Goal: Task Accomplishment & Management: Manage account settings

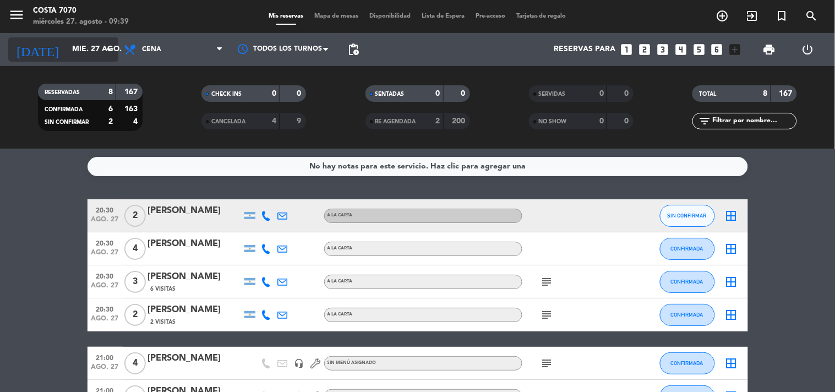
click at [107, 45] on icon "arrow_drop_down" at bounding box center [108, 49] width 13 height 13
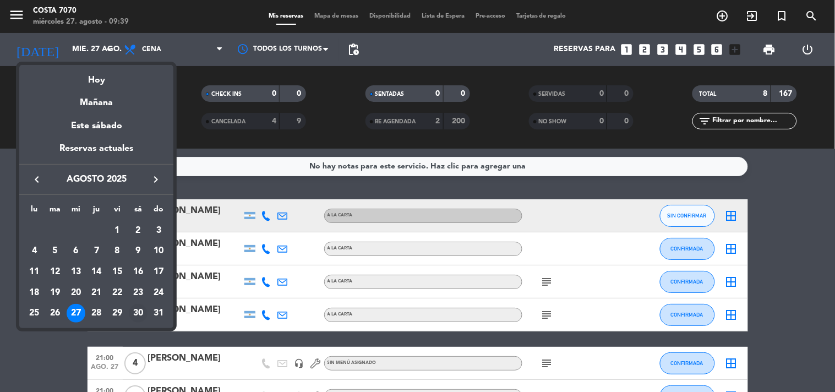
click at [135, 317] on div "30" at bounding box center [138, 313] width 19 height 19
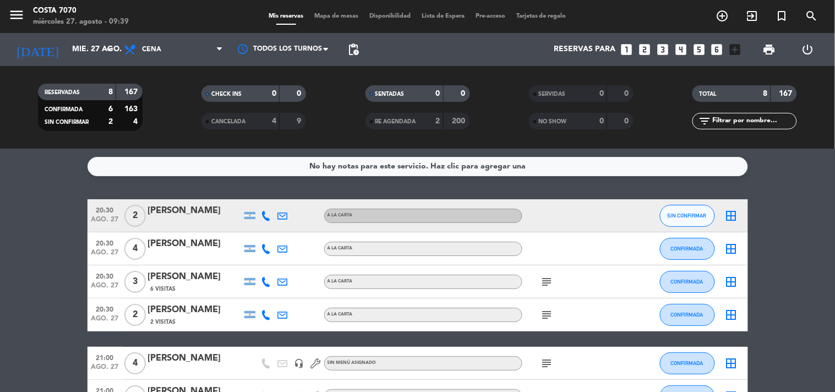
type input "sáb. 30 ago."
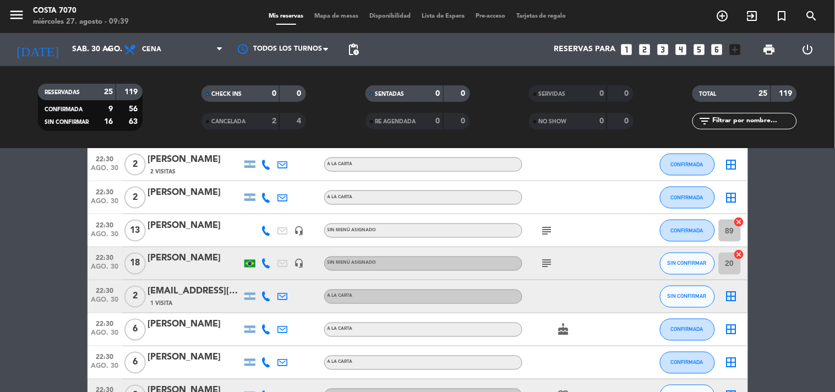
scroll to position [489, 0]
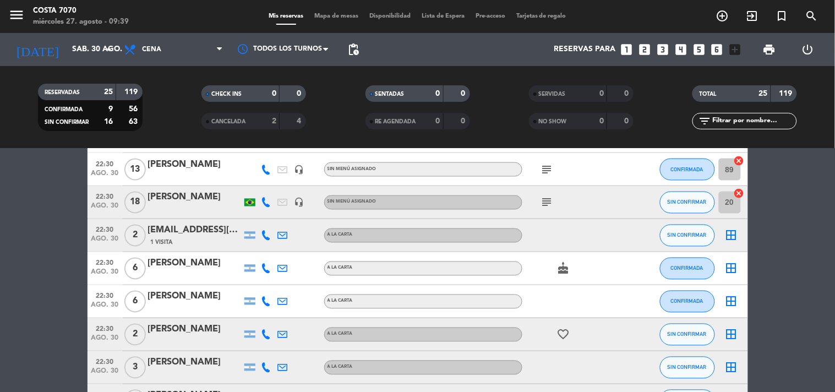
click at [211, 175] on div at bounding box center [195, 176] width 94 height 9
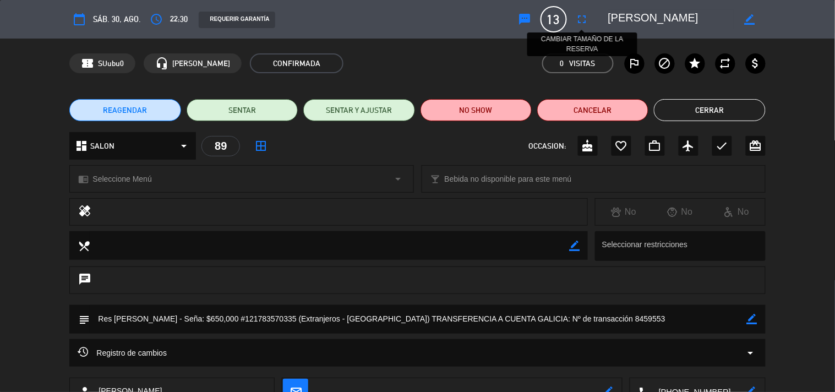
click at [585, 19] on icon "fullscreen" at bounding box center [582, 19] width 13 height 13
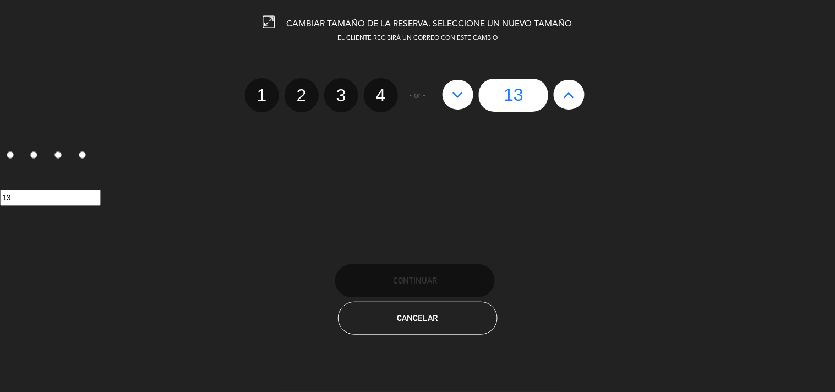
click at [559, 96] on button at bounding box center [569, 95] width 31 height 30
type input "14"
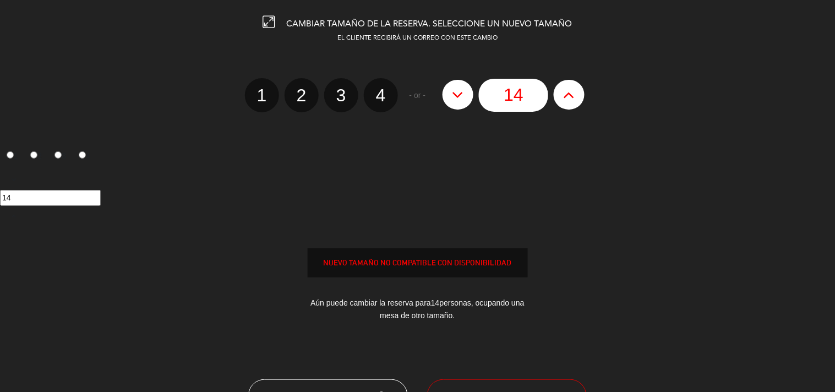
click at [563, 96] on button at bounding box center [569, 95] width 31 height 30
type input "15"
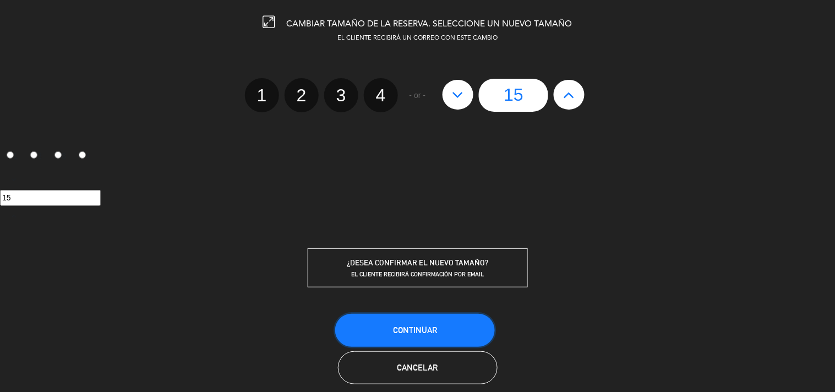
click at [445, 325] on button "Continuar" at bounding box center [415, 330] width 160 height 33
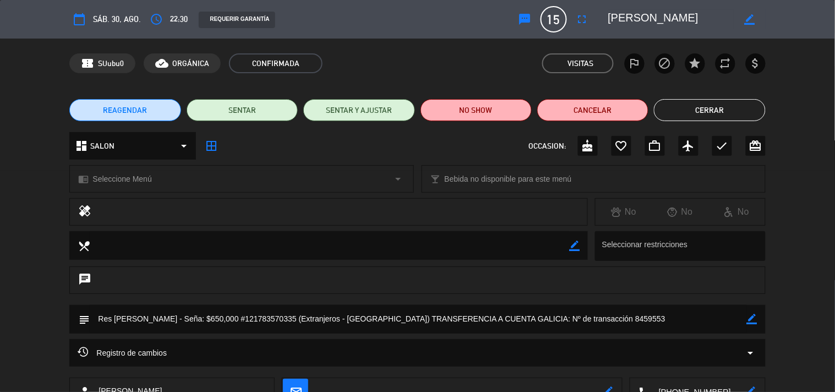
click at [751, 106] on button "Cerrar" at bounding box center [709, 110] width 111 height 22
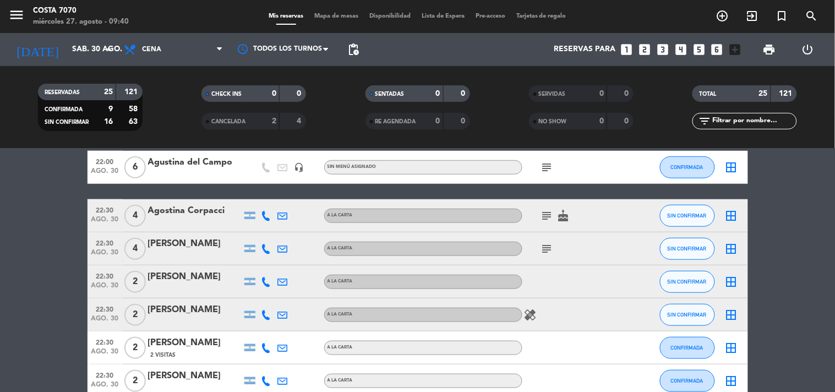
scroll to position [0, 0]
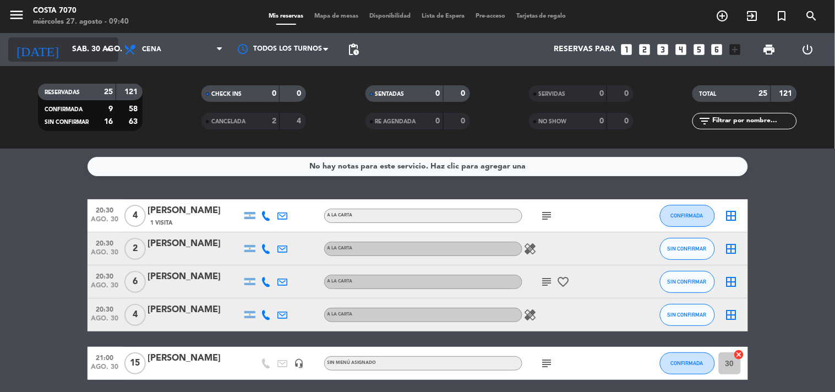
click at [79, 55] on input "sáb. 30 ago." at bounding box center [119, 50] width 105 height 20
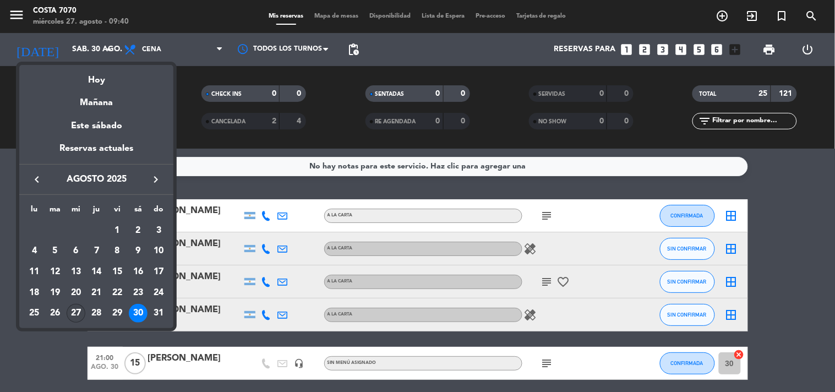
click at [74, 312] on div "27" at bounding box center [76, 313] width 19 height 19
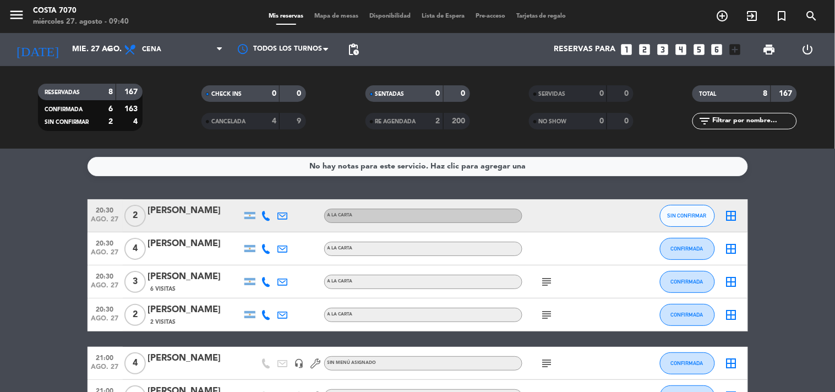
scroll to position [157, 0]
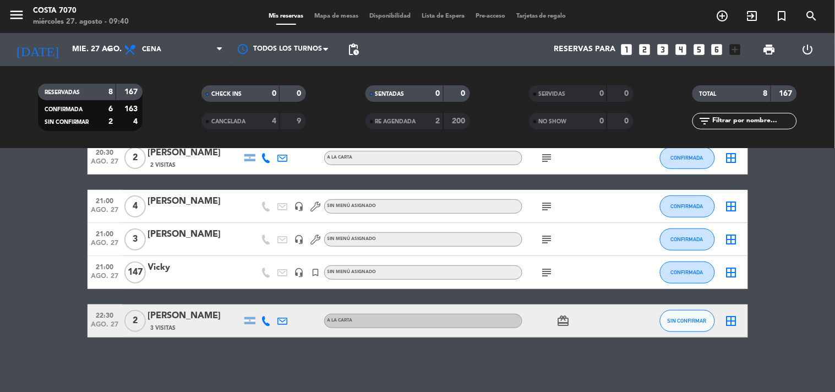
click at [265, 321] on icon at bounding box center [267, 321] width 10 height 10
click at [263, 300] on span "Copiar" at bounding box center [258, 302] width 23 height 12
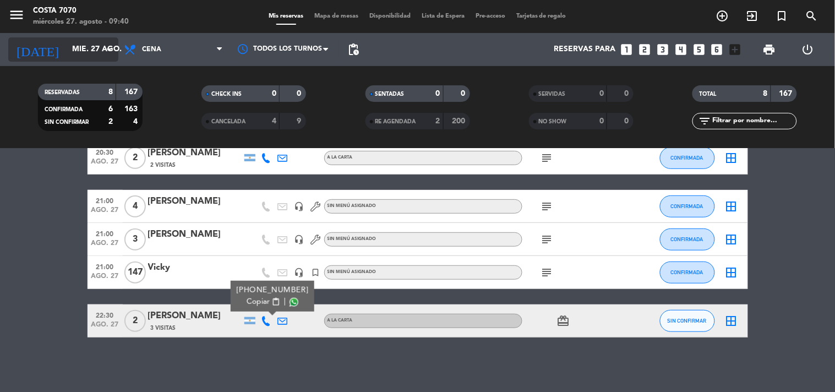
click at [83, 43] on input "mié. 27 ago." at bounding box center [119, 50] width 105 height 20
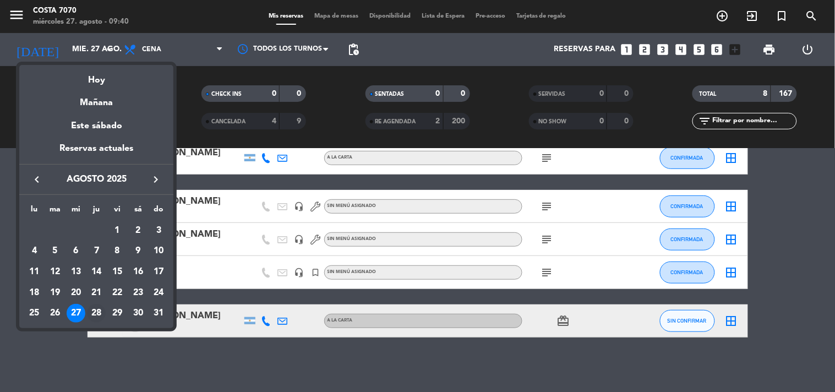
click at [98, 314] on div "28" at bounding box center [96, 313] width 19 height 19
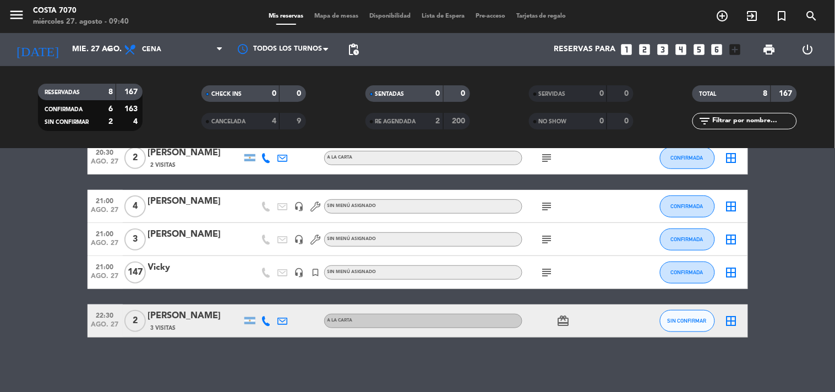
type input "jue. 28 ago."
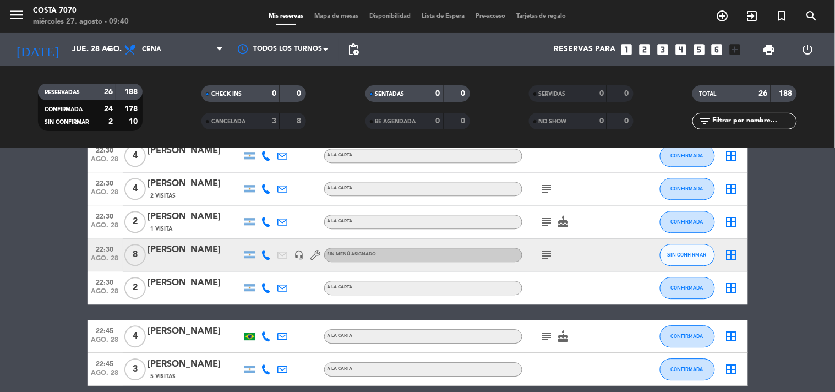
scroll to position [783, 0]
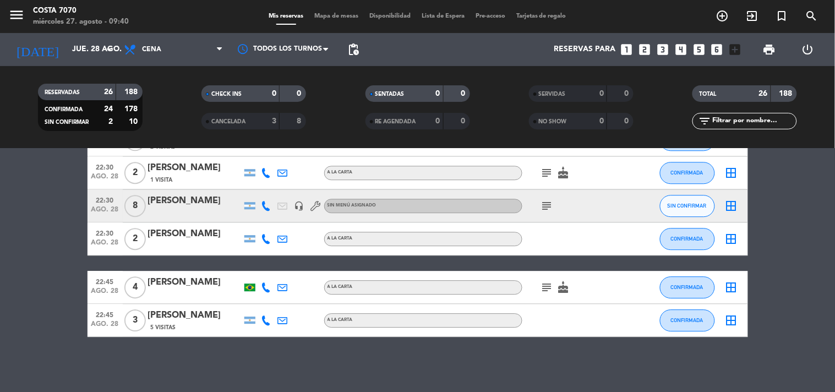
click at [213, 210] on div at bounding box center [195, 213] width 94 height 9
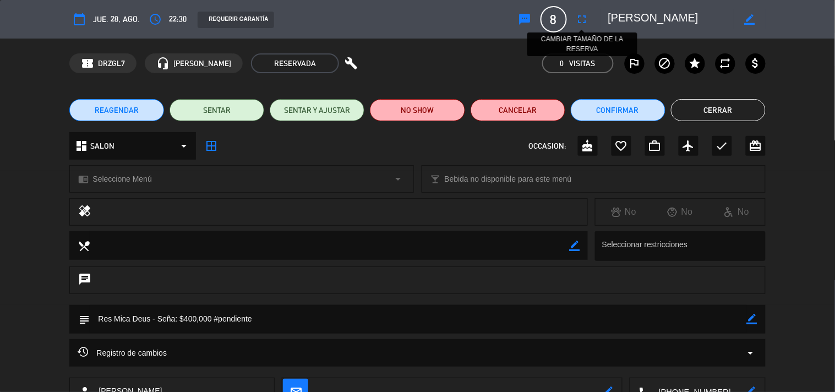
click at [579, 18] on icon "fullscreen" at bounding box center [582, 19] width 13 height 13
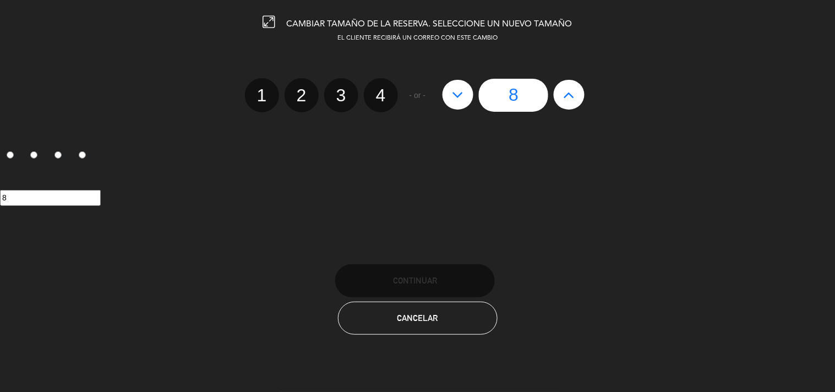
click at [569, 97] on icon at bounding box center [570, 95] width 12 height 18
type input "9"
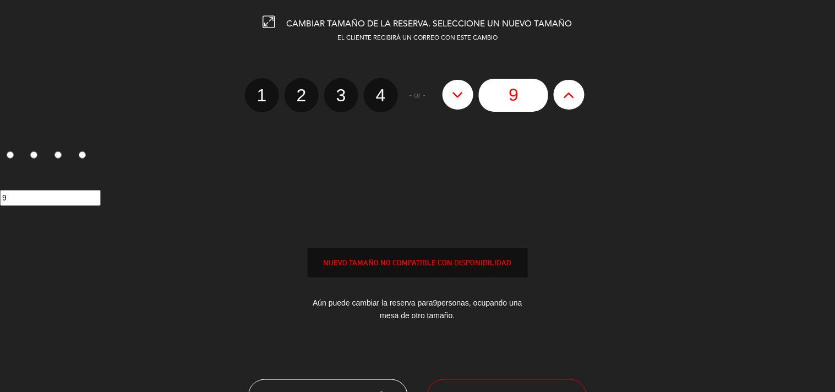
click at [569, 97] on icon at bounding box center [570, 95] width 12 height 18
type input "10"
click at [569, 97] on icon at bounding box center [570, 95] width 12 height 18
type input "11"
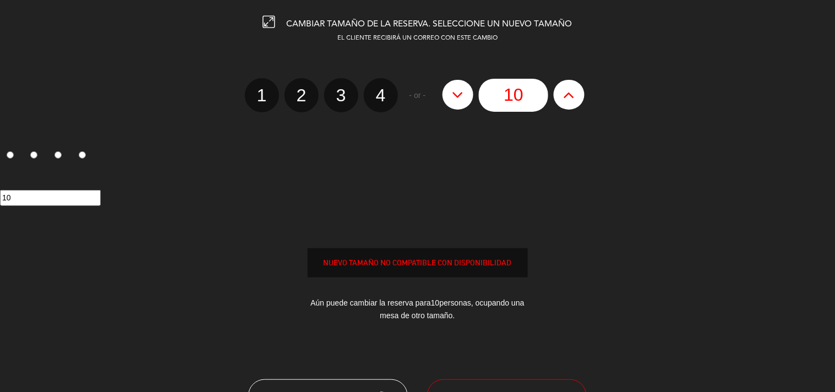
type input "11"
click at [503, 375] on div "CAMBIAR TAMAÑO DE LA RESERVA. SELECCIONE UN NUEVO TAMAÑO EL CLIENTE RECIBIRÁ UN…" at bounding box center [417, 196] width 835 height 392
click at [508, 384] on button "SOBREVENTA - FORZAR RESERVA" at bounding box center [507, 395] width 160 height 33
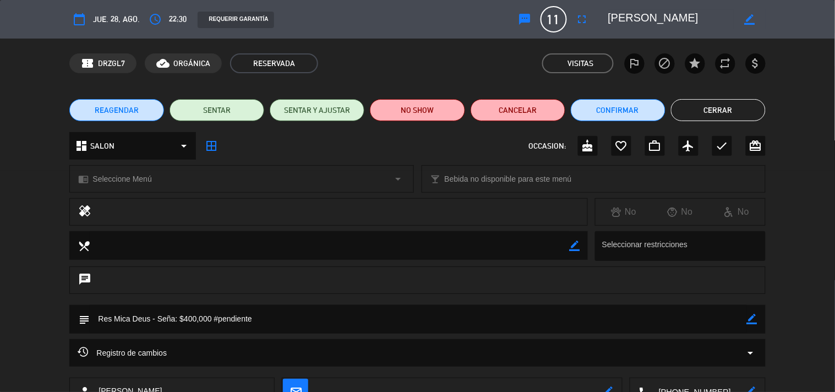
click at [736, 96] on div "REAGENDAR SENTAR SENTAR Y AJUSTAR NO SHOW Cancelar Confirmar Cerrar" at bounding box center [417, 110] width 835 height 44
drag, startPoint x: 729, startPoint y: 104, endPoint x: 698, endPoint y: 105, distance: 30.9
click at [729, 105] on button "Cerrar" at bounding box center [718, 110] width 95 height 22
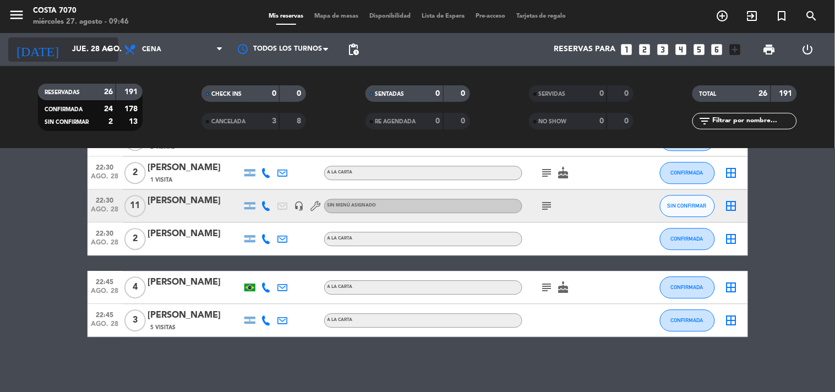
click at [95, 52] on input "jue. 28 ago." at bounding box center [119, 50] width 105 height 20
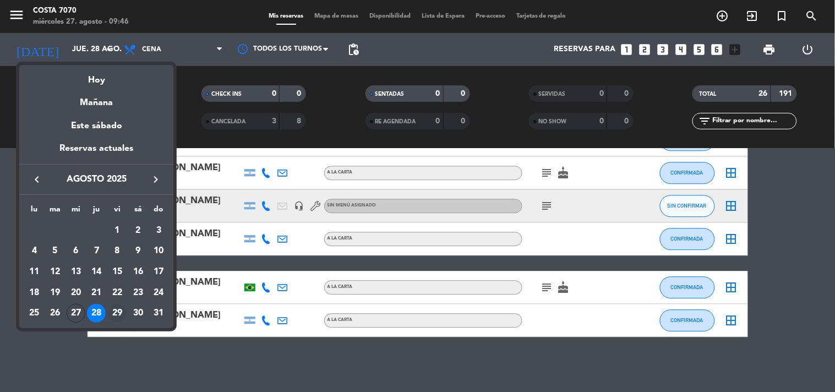
click at [120, 312] on div "29" at bounding box center [117, 313] width 19 height 19
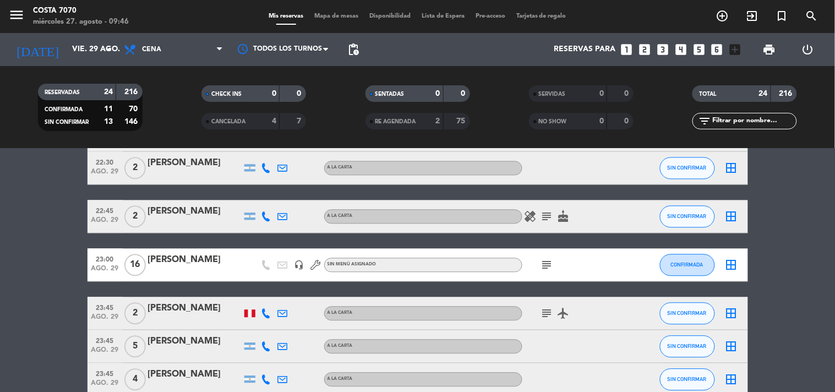
scroll to position [732, 0]
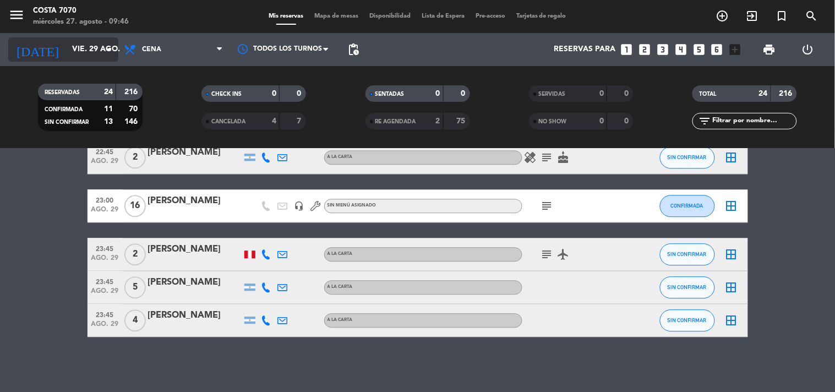
click at [115, 47] on icon "arrow_drop_down" at bounding box center [108, 49] width 13 height 13
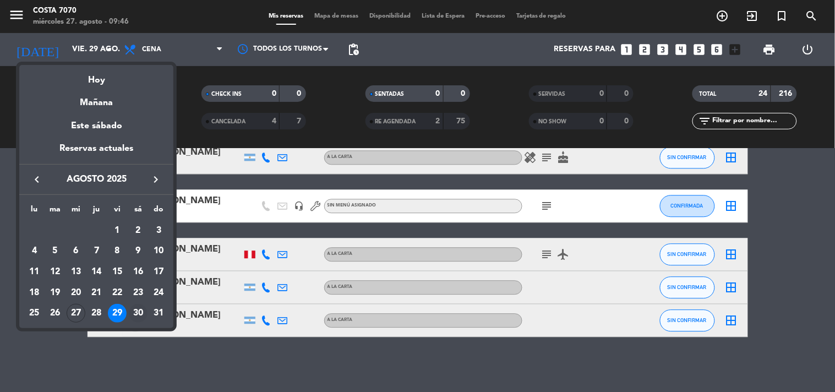
click at [140, 315] on div "30" at bounding box center [138, 313] width 19 height 19
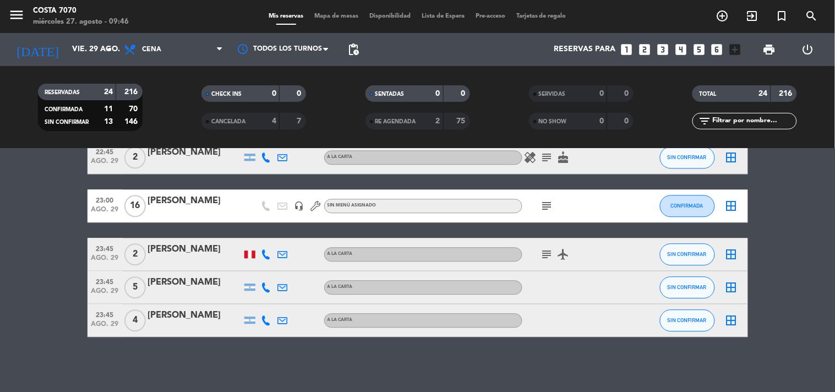
type input "sáb. 30 ago."
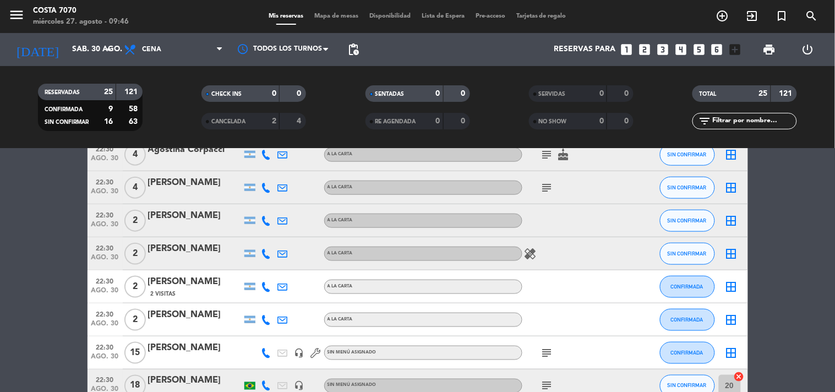
scroll to position [367, 0]
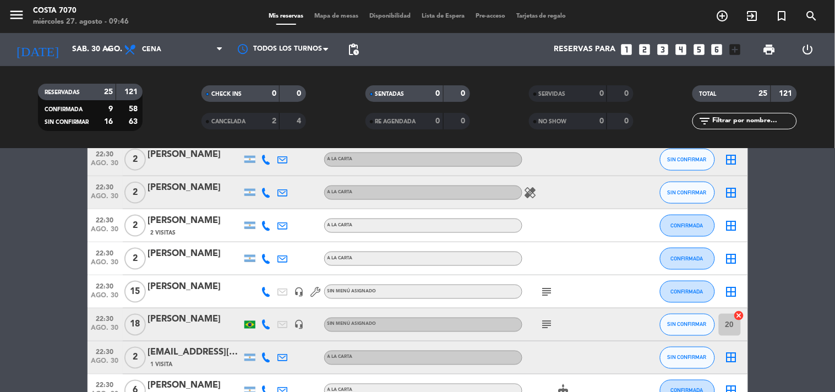
click at [211, 295] on div at bounding box center [195, 299] width 94 height 9
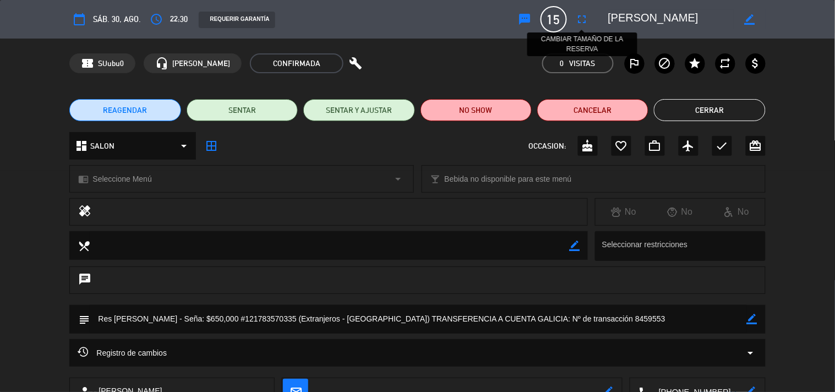
click at [582, 26] on button "fullscreen" at bounding box center [583, 19] width 20 height 20
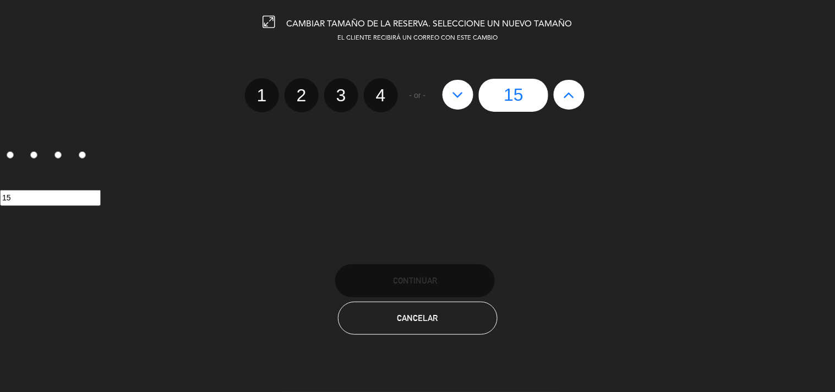
click at [574, 97] on icon at bounding box center [570, 95] width 12 height 18
type input "16"
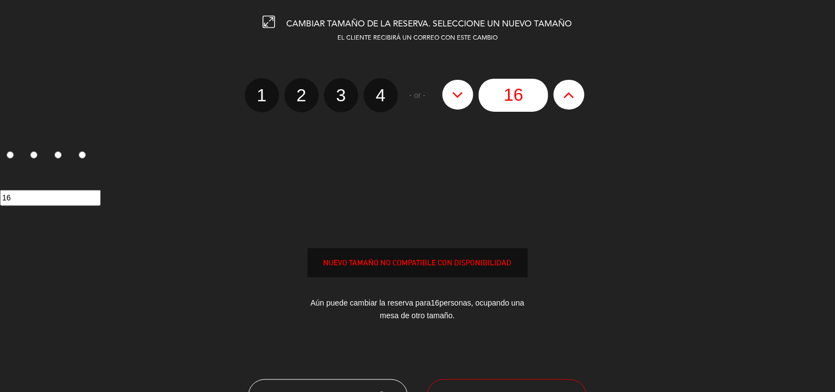
drag, startPoint x: 574, startPoint y: 97, endPoint x: 572, endPoint y: 105, distance: 7.5
click at [574, 99] on icon at bounding box center [570, 95] width 12 height 18
type input "17"
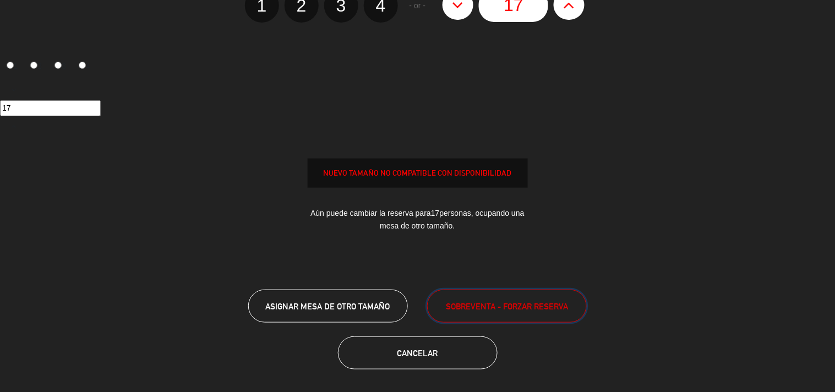
click at [500, 316] on button "SOBREVENTA - FORZAR RESERVA" at bounding box center [507, 306] width 160 height 33
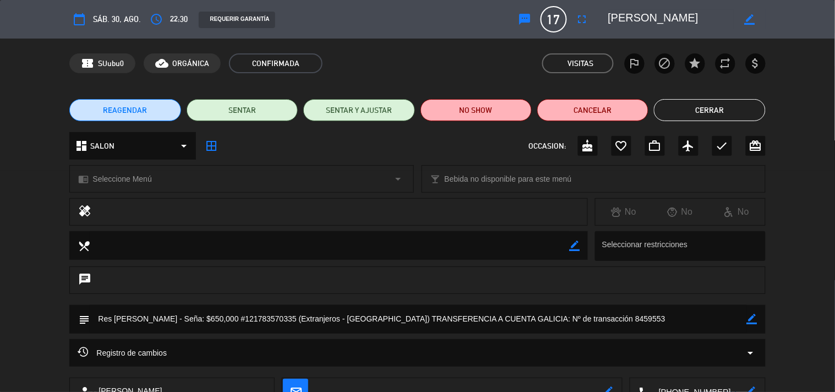
click at [720, 113] on button "Cerrar" at bounding box center [709, 110] width 111 height 22
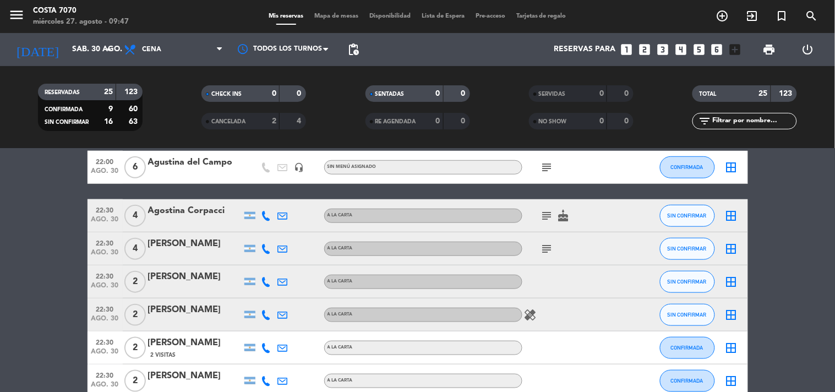
scroll to position [0, 0]
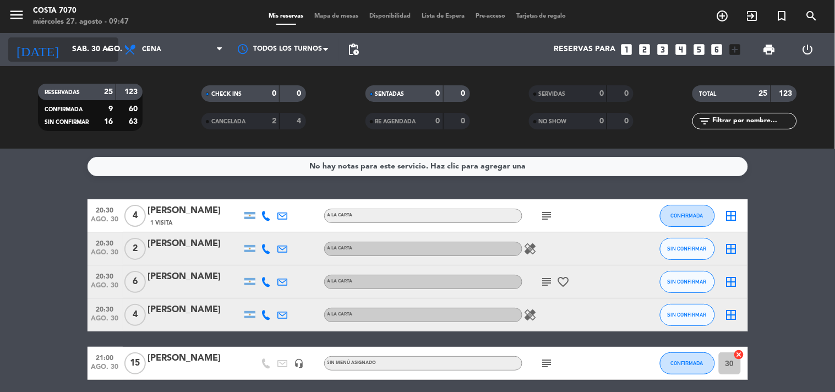
click at [67, 52] on input "sáb. 30 ago." at bounding box center [119, 50] width 105 height 20
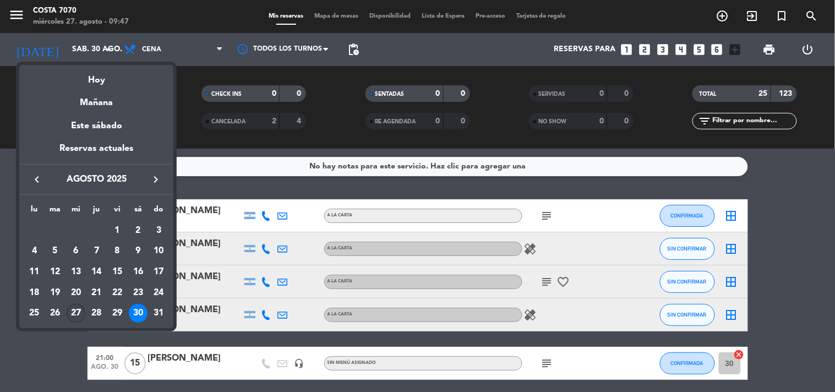
click at [76, 320] on div "27" at bounding box center [76, 313] width 19 height 19
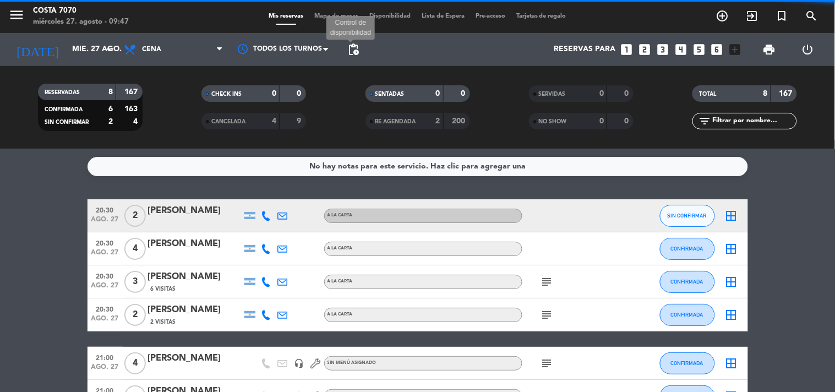
click at [355, 45] on span "pending_actions" at bounding box center [353, 49] width 13 height 13
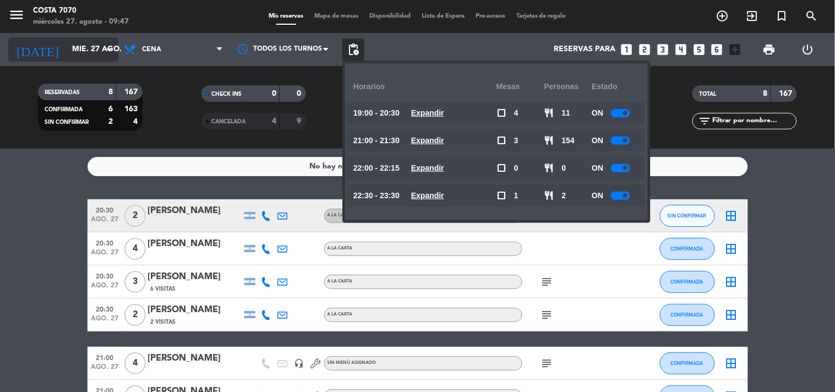
click at [69, 46] on input "mié. 27 ago." at bounding box center [119, 50] width 105 height 20
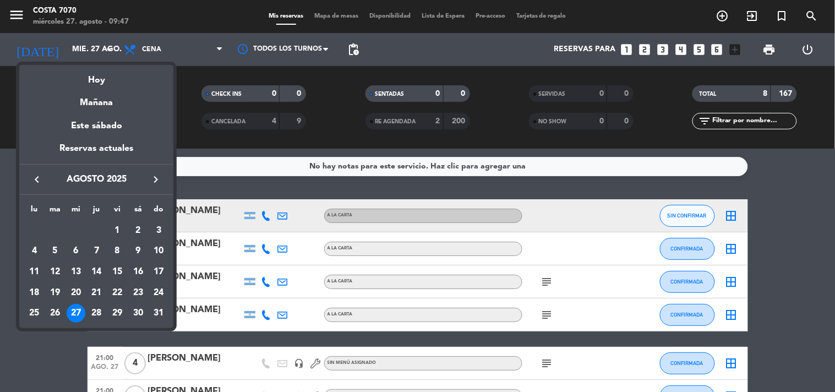
click at [94, 314] on div "28" at bounding box center [96, 313] width 19 height 19
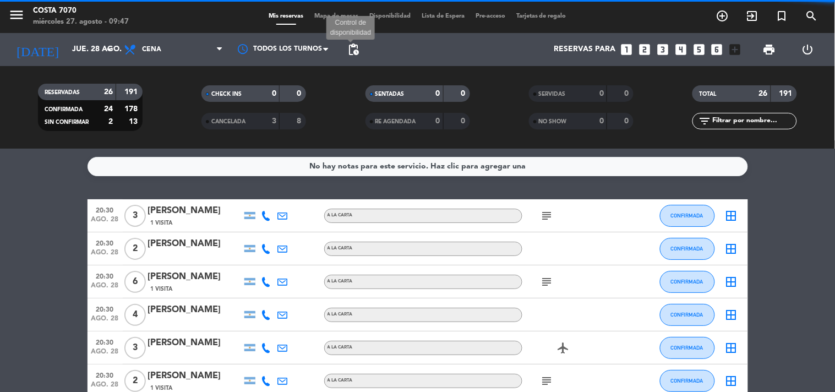
click at [349, 48] on span "pending_actions" at bounding box center [353, 49] width 13 height 13
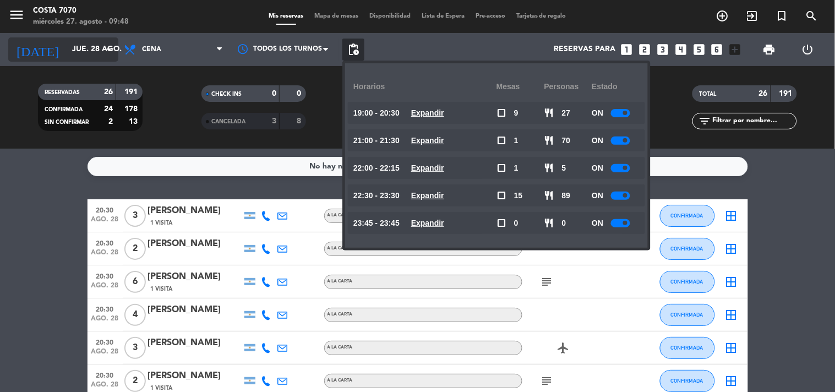
click at [67, 53] on input "jue. 28 ago." at bounding box center [119, 50] width 105 height 20
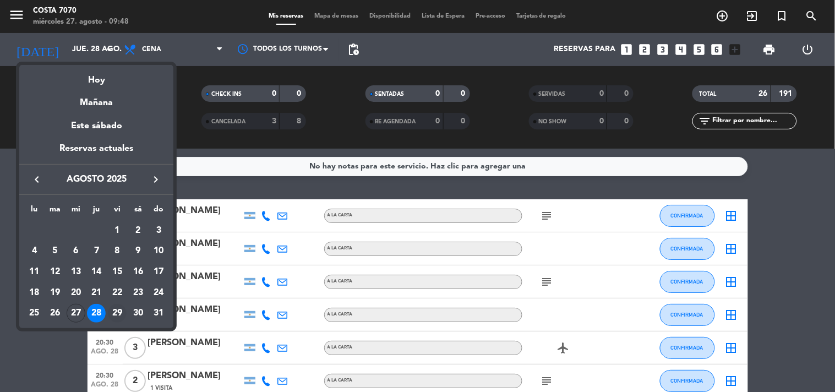
click at [116, 317] on div "29" at bounding box center [117, 313] width 19 height 19
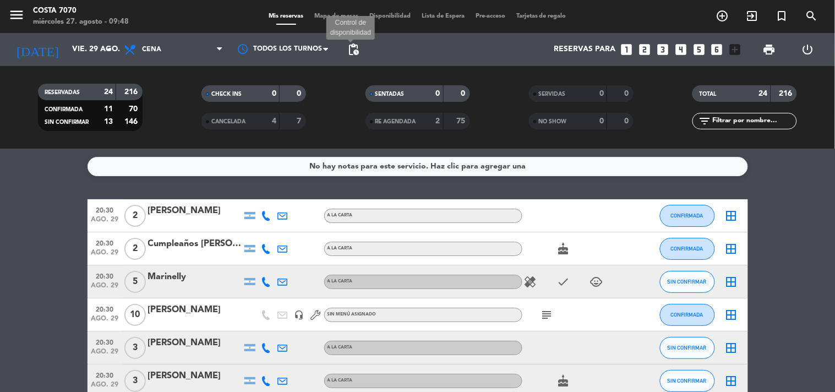
click at [361, 45] on span "pending_actions Control de disponibilidad" at bounding box center [354, 50] width 22 height 22
click at [354, 46] on span "pending_actions" at bounding box center [353, 49] width 13 height 13
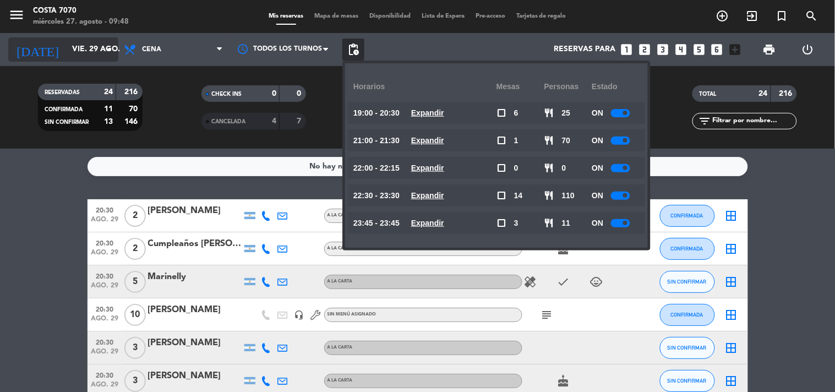
click at [67, 52] on input "vie. 29 ago." at bounding box center [119, 50] width 105 height 20
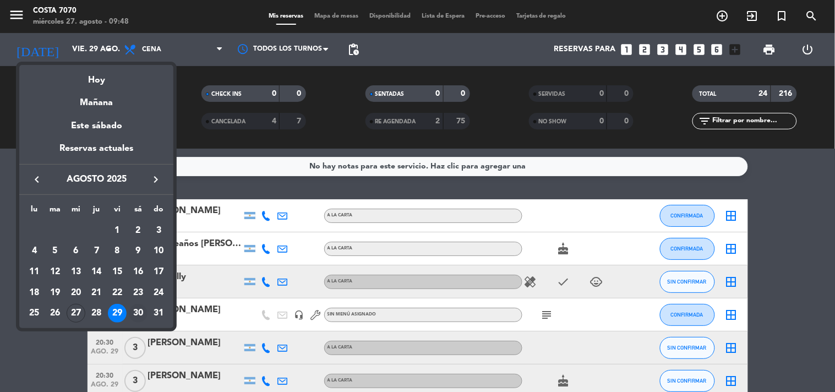
click at [139, 321] on div "30" at bounding box center [138, 313] width 19 height 19
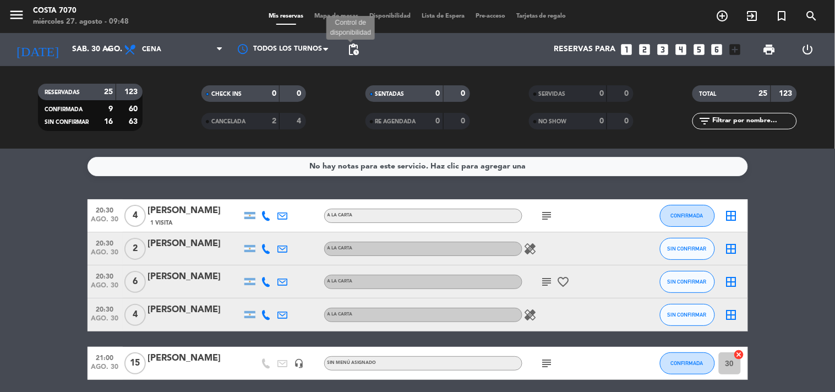
click at [351, 46] on span "pending_actions" at bounding box center [353, 49] width 13 height 13
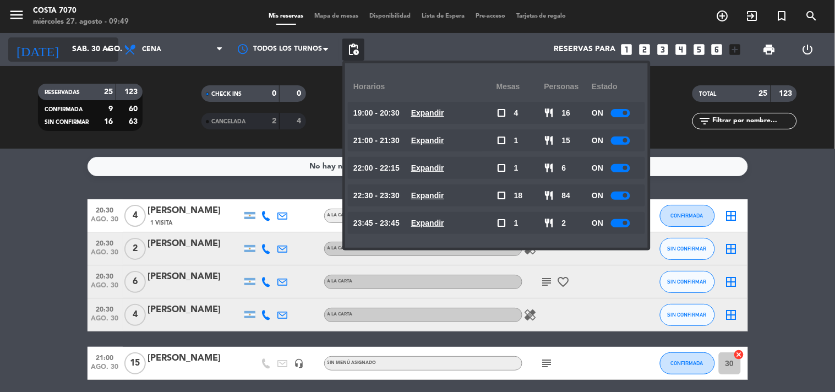
click at [74, 51] on input "sáb. 30 ago." at bounding box center [119, 50] width 105 height 20
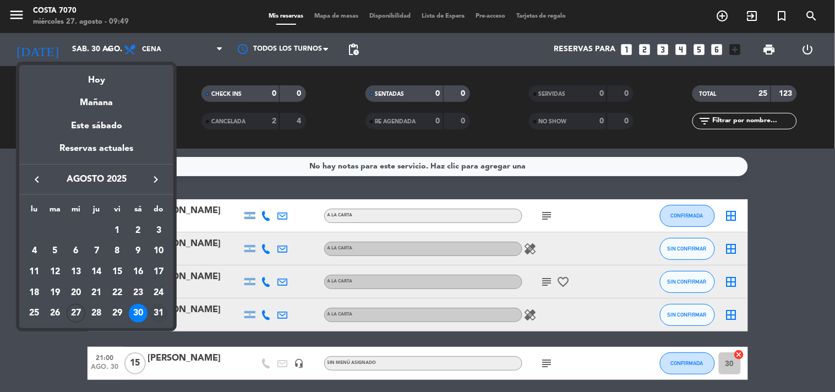
click at [165, 316] on div "31" at bounding box center [159, 313] width 19 height 19
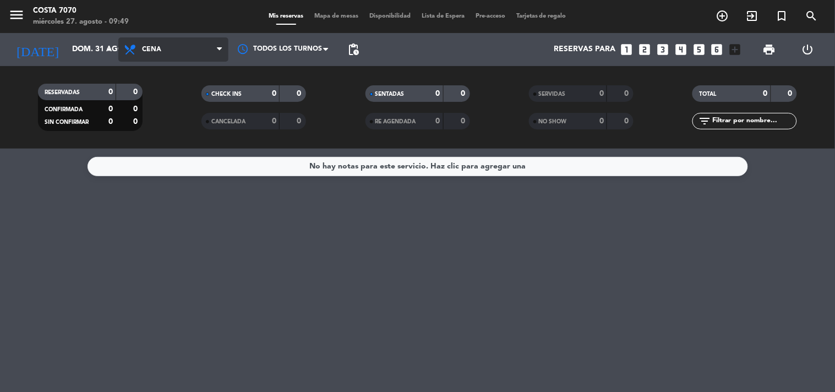
click at [208, 47] on span "Cena" at bounding box center [173, 49] width 110 height 24
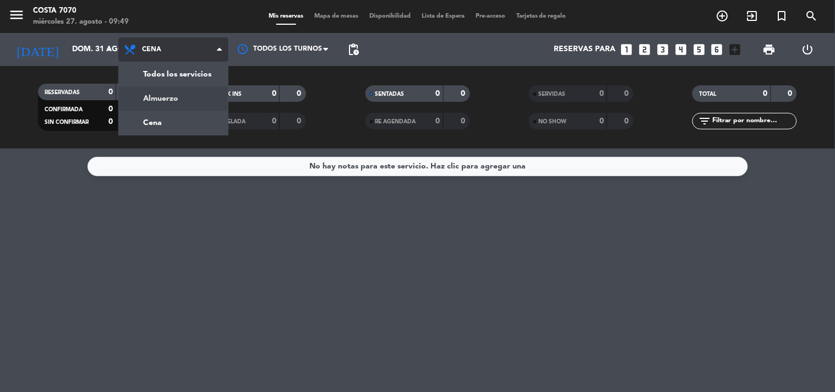
click at [196, 91] on div "menu Costa 7070 miércoles 27. agosto - 09:49 Mis reservas Mapa de mesas Disponi…" at bounding box center [417, 74] width 835 height 149
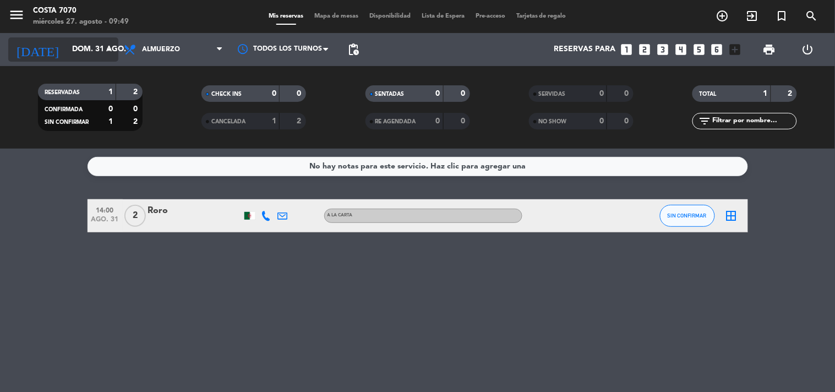
click at [67, 44] on input "dom. 31 ago." at bounding box center [119, 50] width 105 height 20
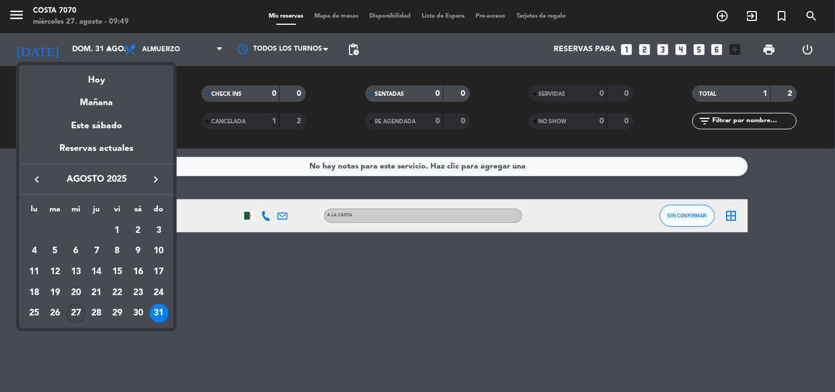
click at [75, 311] on div "27" at bounding box center [76, 313] width 19 height 19
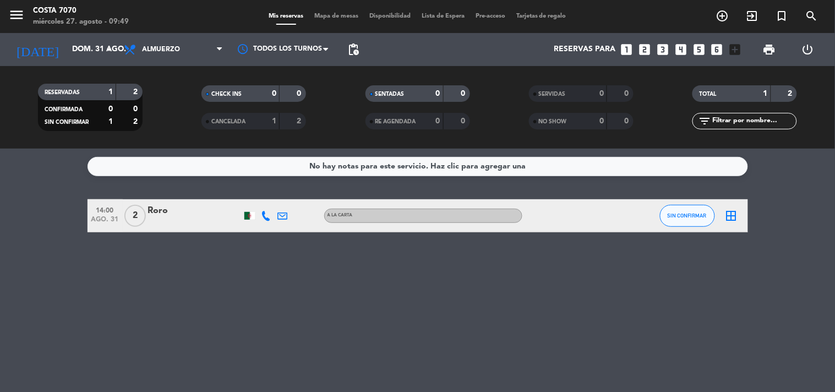
type input "mié. 27 ago."
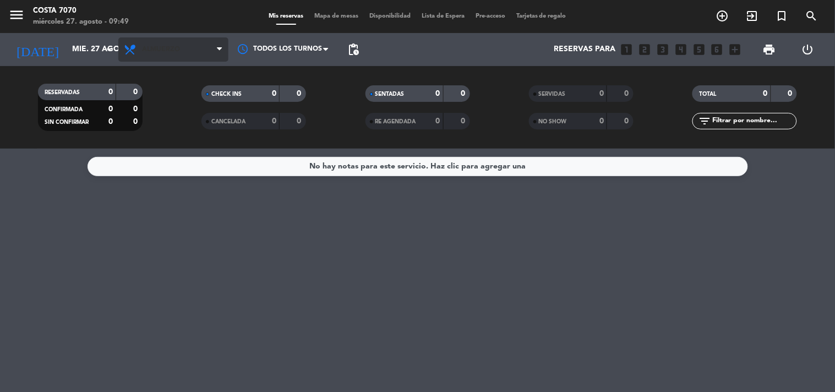
click at [171, 48] on span "Almuerzo" at bounding box center [161, 50] width 38 height 8
click at [171, 130] on div "menu Costa 7070 miércoles 27. agosto - 09:49 Mis reservas Mapa de mesas Disponi…" at bounding box center [417, 74] width 835 height 149
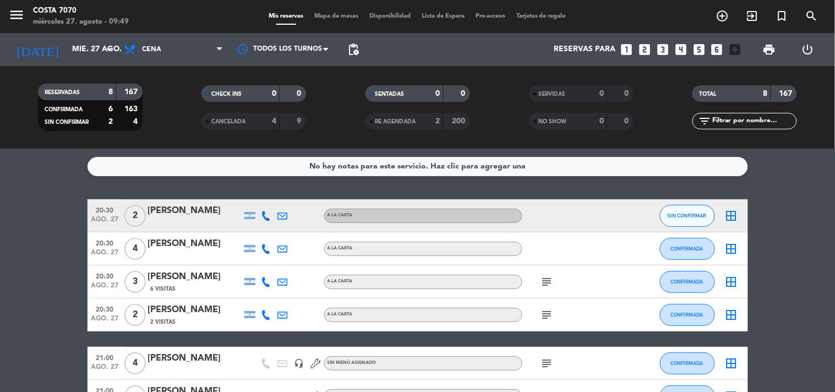
click at [262, 216] on icon at bounding box center [267, 216] width 10 height 10
click at [253, 191] on div "[PHONE_NUMBER] Copiar content_paste |" at bounding box center [272, 191] width 72 height 23
click at [272, 196] on span "content_paste" at bounding box center [276, 197] width 8 height 8
copy div "122766599 Cop"
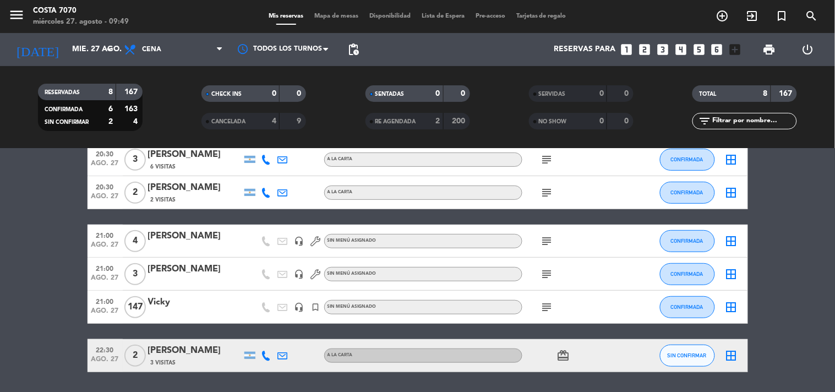
scroll to position [157, 0]
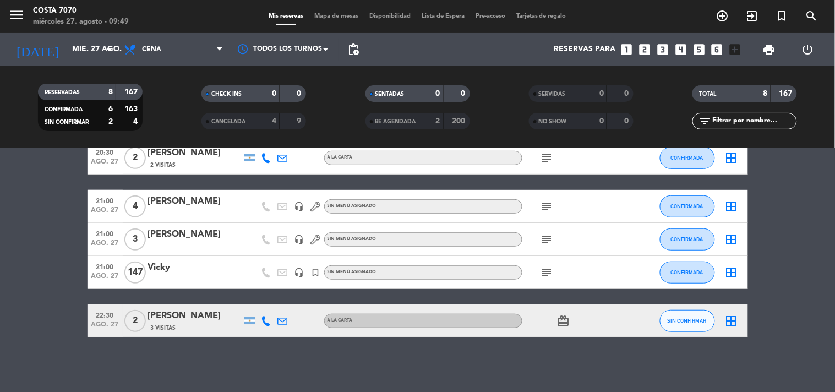
click at [267, 320] on icon at bounding box center [267, 321] width 10 height 10
click at [272, 300] on span "content_paste" at bounding box center [276, 302] width 8 height 8
click at [211, 316] on div "[PERSON_NAME]" at bounding box center [195, 316] width 94 height 14
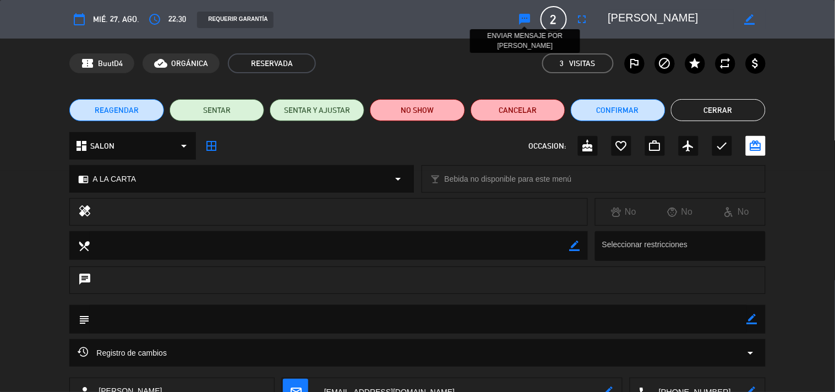
click at [529, 19] on icon "sms" at bounding box center [525, 19] width 13 height 13
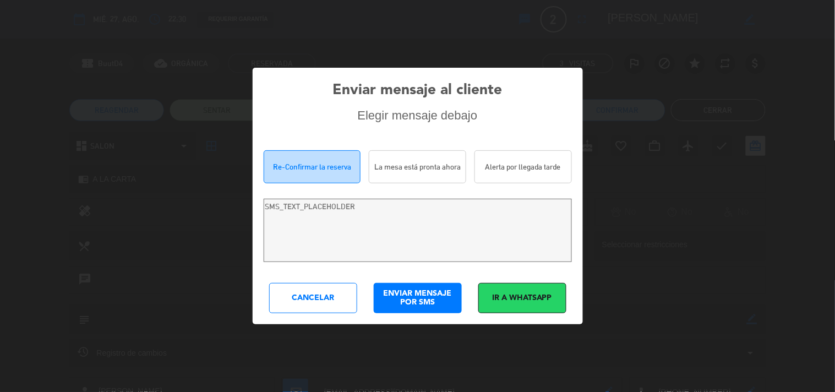
type textarea "[PERSON_NAME]! Estamos escribiendo para re-confirmar su reserva en Costa 7070 p…"
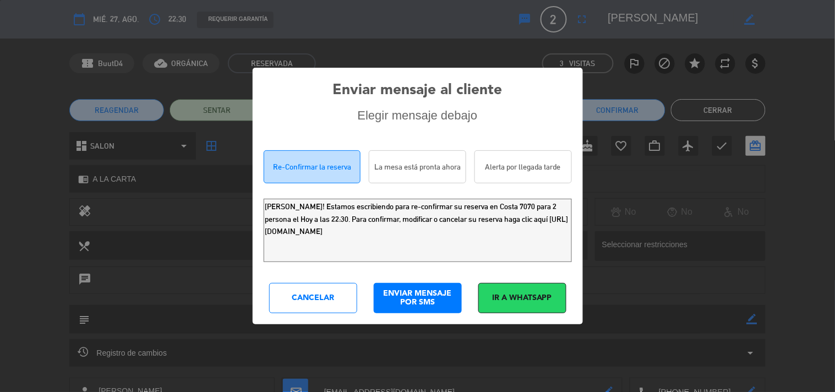
drag, startPoint x: 506, startPoint y: 245, endPoint x: 0, endPoint y: -21, distance: 571.5
click at [0, 0] on html "close × Costa 7070 × chrome_reader_mode Listado de Reservas account_box Cliente…" at bounding box center [417, 196] width 835 height 392
click at [321, 296] on div "Cancelar" at bounding box center [313, 298] width 88 height 30
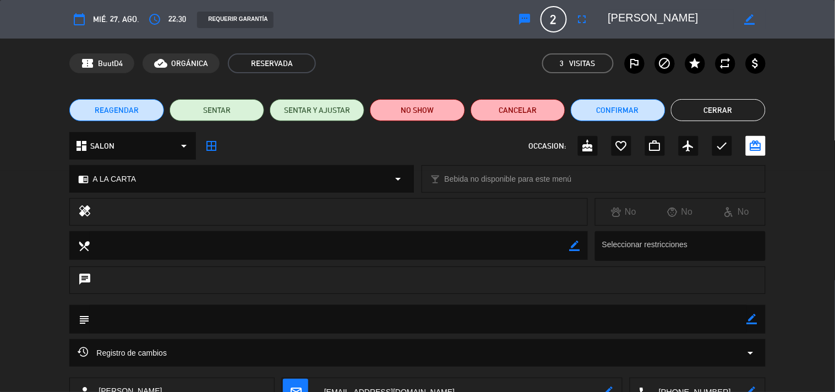
drag, startPoint x: 724, startPoint y: 110, endPoint x: 576, endPoint y: 89, distance: 149.1
click at [724, 112] on button "Cerrar" at bounding box center [718, 110] width 95 height 22
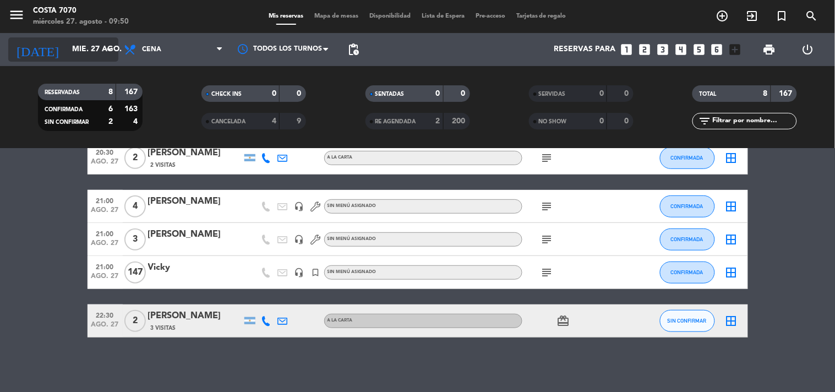
click at [86, 45] on input "mié. 27 ago." at bounding box center [119, 50] width 105 height 20
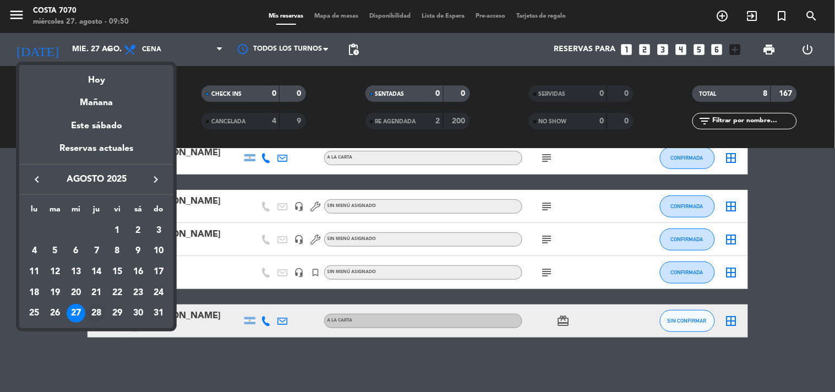
click at [95, 305] on div "28" at bounding box center [96, 313] width 19 height 19
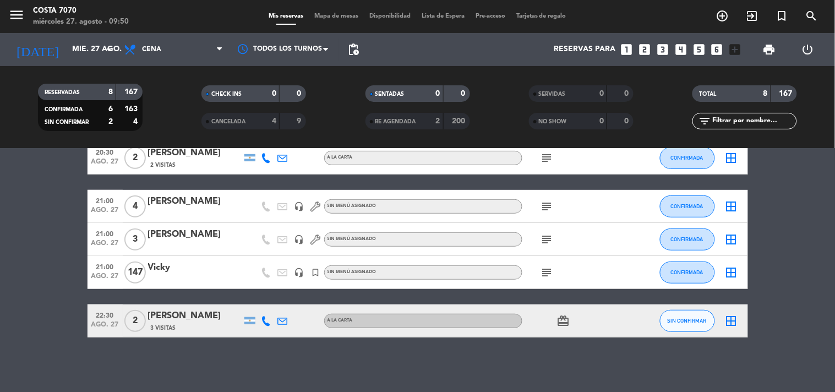
type input "jue. 28 ago."
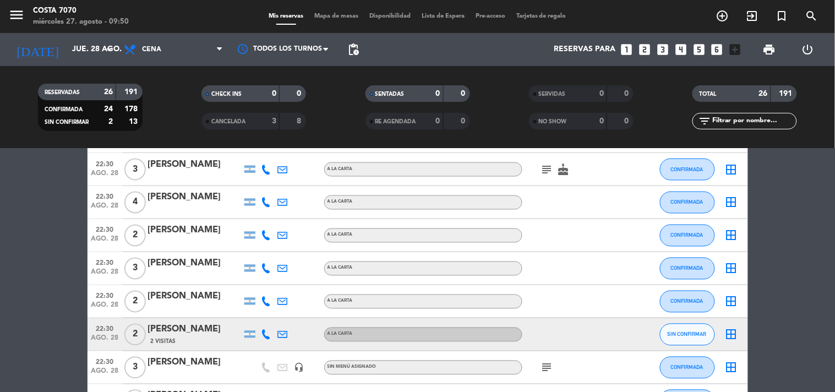
scroll to position [551, 0]
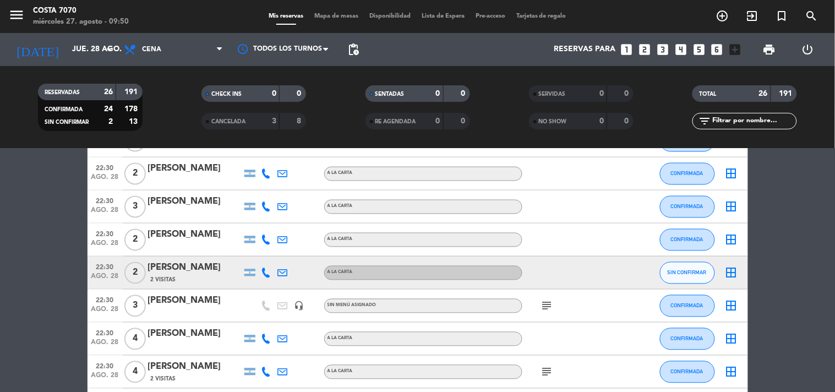
click at [268, 272] on icon at bounding box center [267, 273] width 10 height 10
click at [262, 261] on div "[PHONE_NUMBER] Copiar content_paste |" at bounding box center [273, 248] width 84 height 31
click at [262, 256] on span "Copiar" at bounding box center [258, 254] width 23 height 12
click at [194, 273] on div "[PERSON_NAME]" at bounding box center [195, 268] width 94 height 14
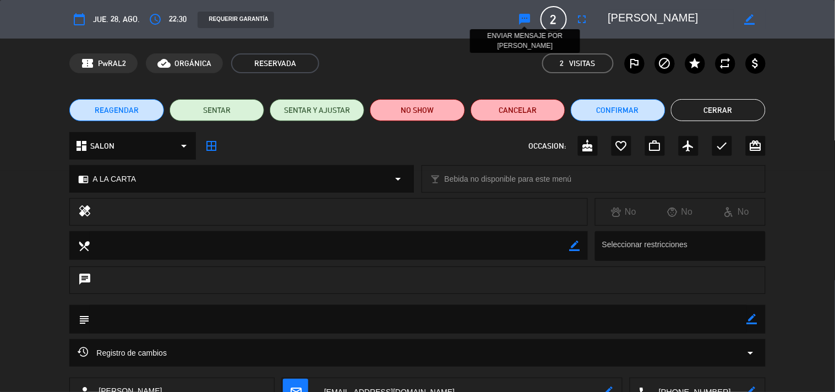
click at [522, 23] on icon "sms" at bounding box center [525, 19] width 13 height 13
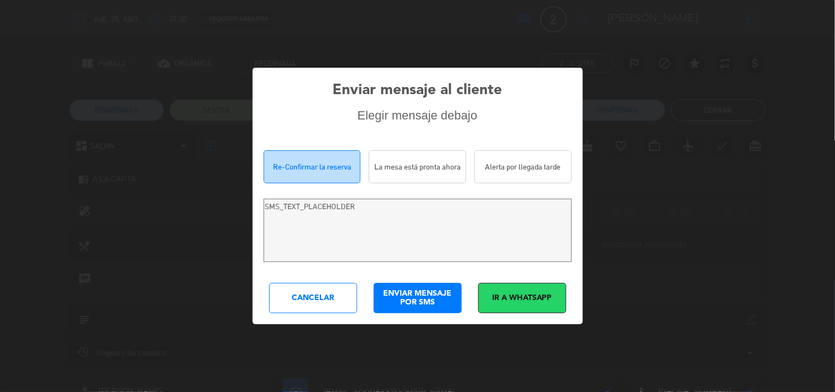
type textarea "Hola [PERSON_NAME]! Estamos escribiendo para re-confirmar su reserva en Costa 7…"
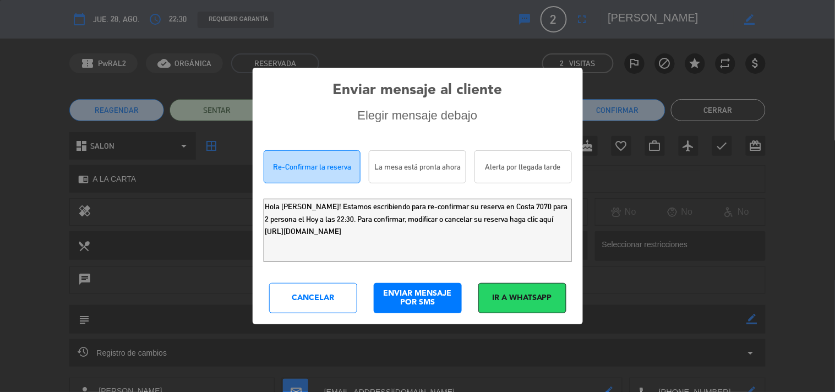
drag, startPoint x: 164, startPoint y: 165, endPoint x: 0, endPoint y: 14, distance: 223.3
click at [0, 37] on div "Enviar mensaje al cliente Elegir mensaje debajo Re-Confirmar la reserva La mesa…" at bounding box center [417, 196] width 835 height 392
click at [305, 304] on div "Cancelar" at bounding box center [313, 298] width 88 height 30
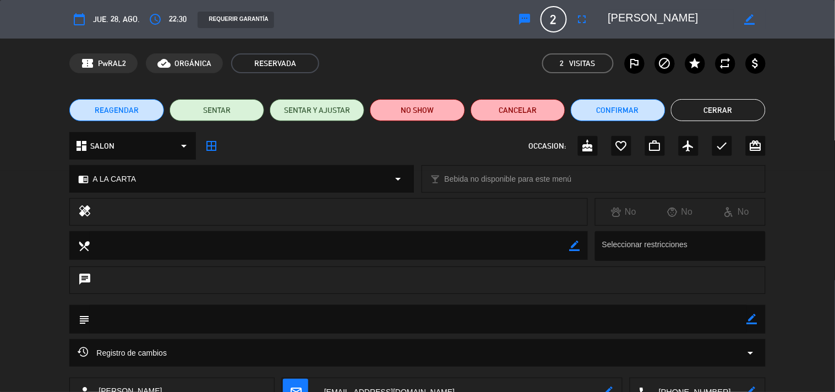
click at [703, 118] on button "Cerrar" at bounding box center [718, 110] width 95 height 22
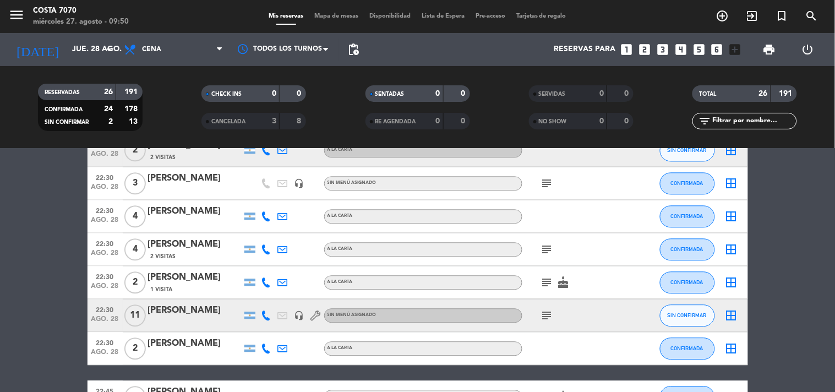
scroll to position [783, 0]
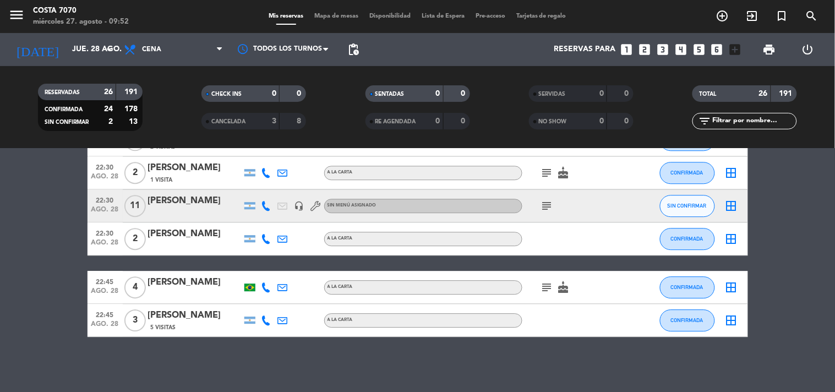
click at [213, 209] on div at bounding box center [195, 213] width 94 height 9
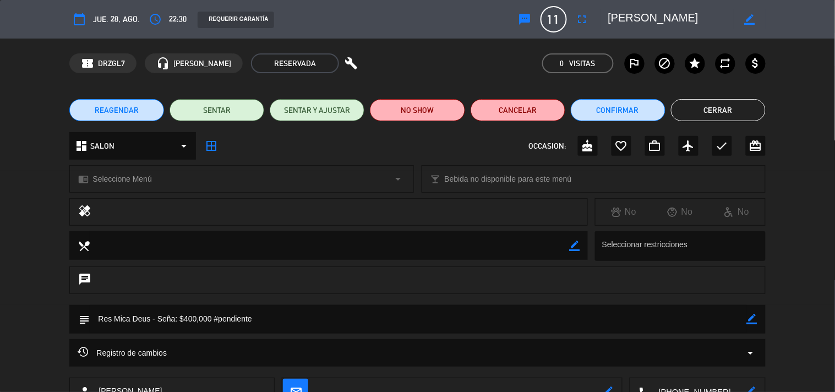
click at [752, 321] on icon "border_color" at bounding box center [752, 319] width 10 height 10
drag, startPoint x: 221, startPoint y: 318, endPoint x: 332, endPoint y: 323, distance: 110.8
click at [332, 323] on textarea at bounding box center [418, 319] width 657 height 28
paste textarea "123269105091"
click at [750, 316] on icon at bounding box center [752, 319] width 10 height 10
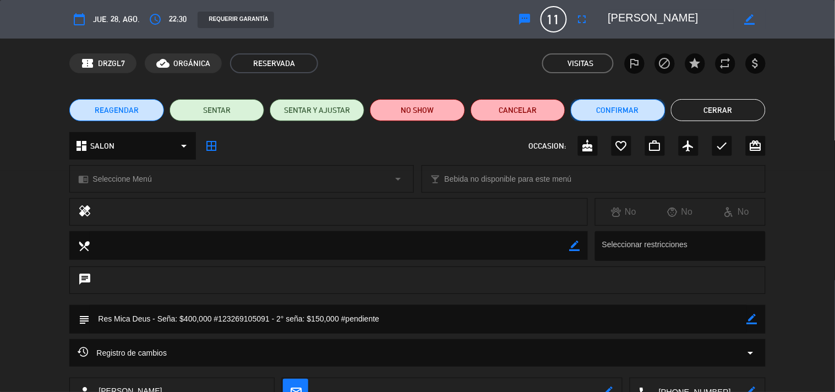
click at [607, 111] on button "Confirmar" at bounding box center [618, 110] width 95 height 22
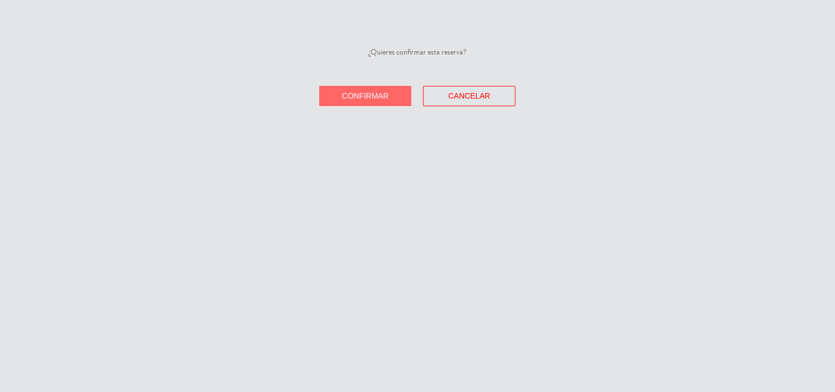
click at [386, 97] on span "Confirmar" at bounding box center [366, 95] width 47 height 9
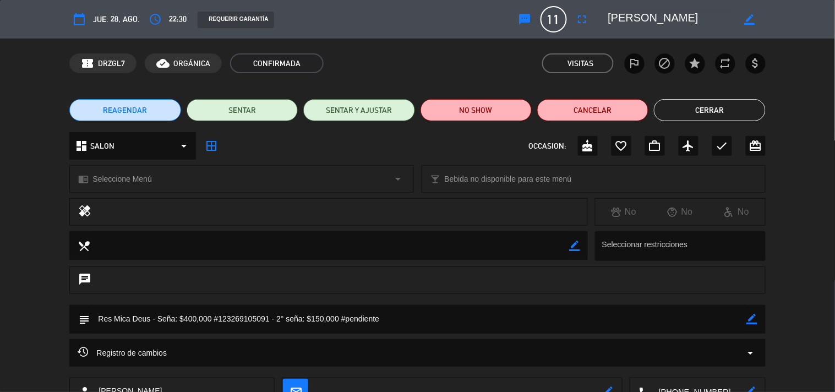
click at [752, 323] on icon "border_color" at bounding box center [752, 319] width 10 height 10
drag, startPoint x: 352, startPoint y: 318, endPoint x: 502, endPoint y: 324, distance: 149.9
click at [490, 324] on textarea at bounding box center [418, 319] width 657 height 28
paste textarea "123853815078"
type textarea "Res Mica Deus - Seña: $400,000 #123269105091 - 2° seña: $150,000 #123853815078"
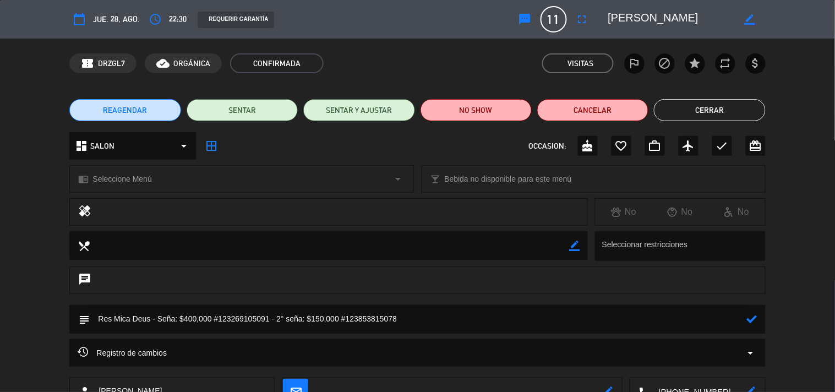
click at [756, 314] on icon at bounding box center [752, 319] width 10 height 10
click at [692, 108] on button "Cerrar" at bounding box center [709, 110] width 111 height 22
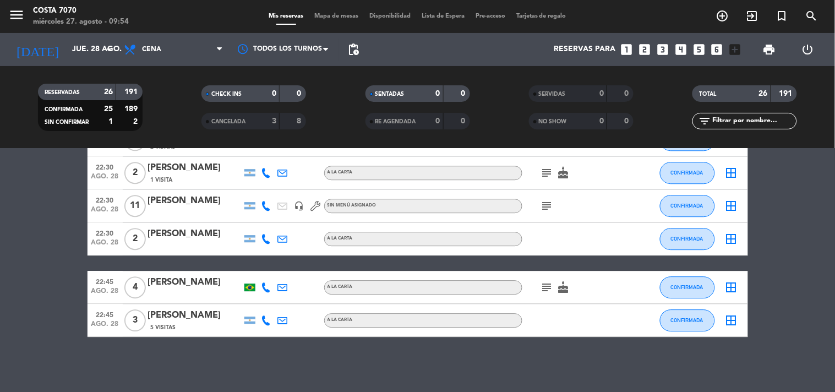
scroll to position [355, 0]
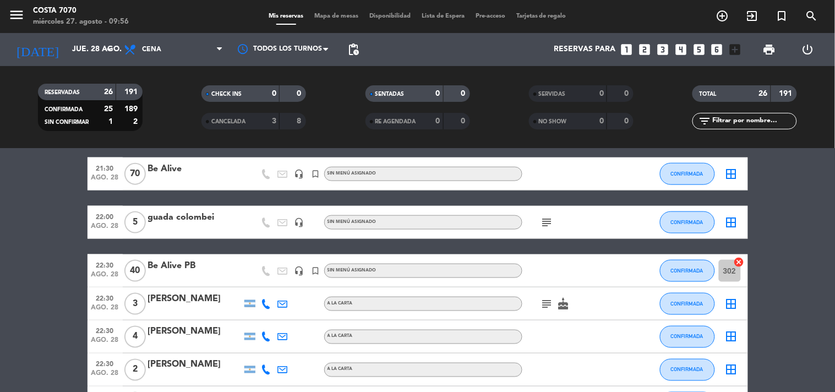
click at [4, 211] on bookings-row "20:30 [DATE] 3 [PERSON_NAME] 1 Visita A LA CARTA subject CONFIRMADA border_all …" at bounding box center [417, 305] width 835 height 921
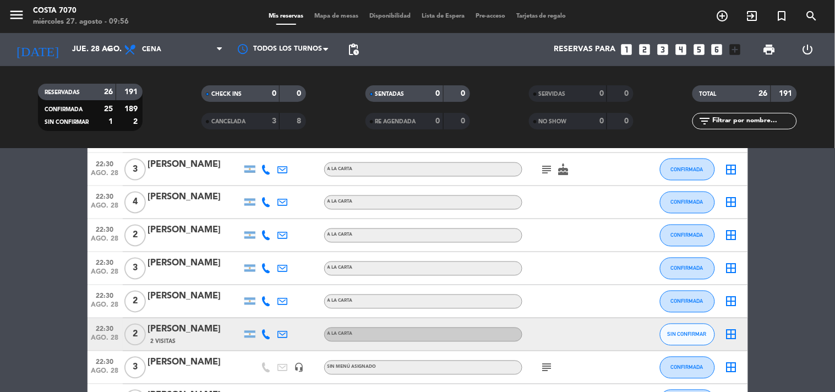
scroll to position [551, 0]
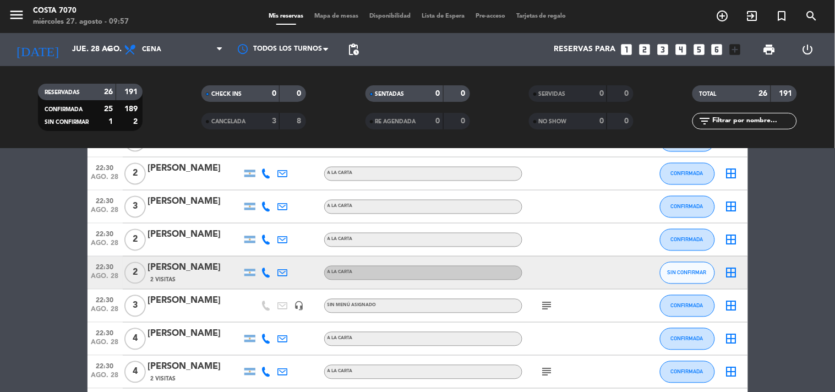
click at [675, 53] on icon "looks_4" at bounding box center [681, 49] width 14 height 14
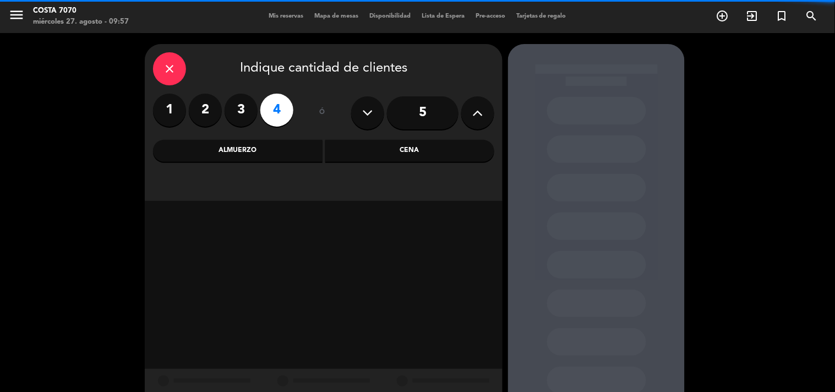
click at [405, 150] on div "Cena" at bounding box center [410, 151] width 170 height 22
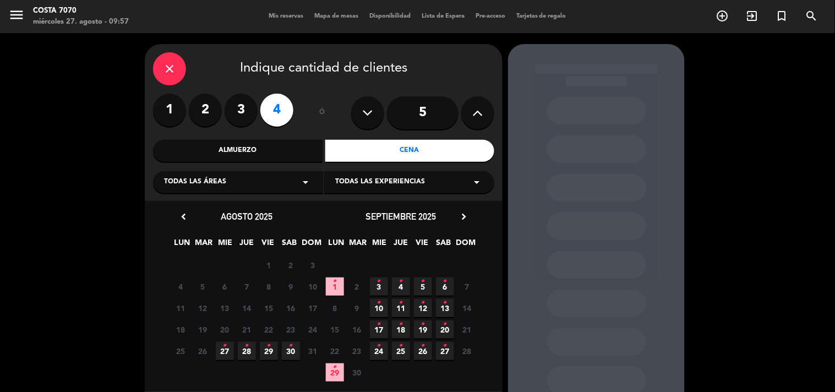
click at [243, 347] on span "28 •" at bounding box center [247, 351] width 18 height 18
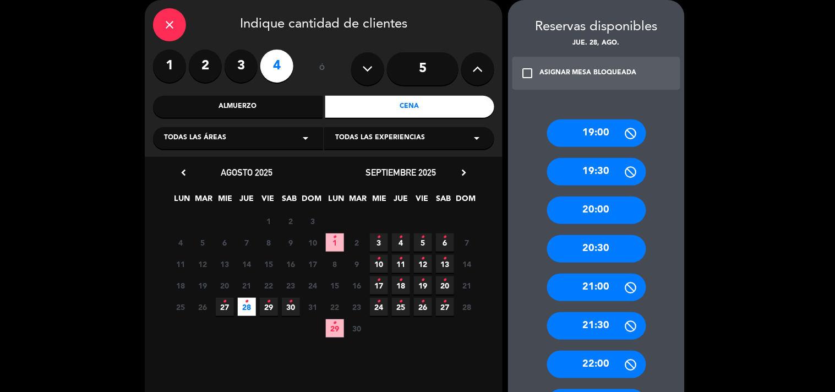
scroll to position [369, 0]
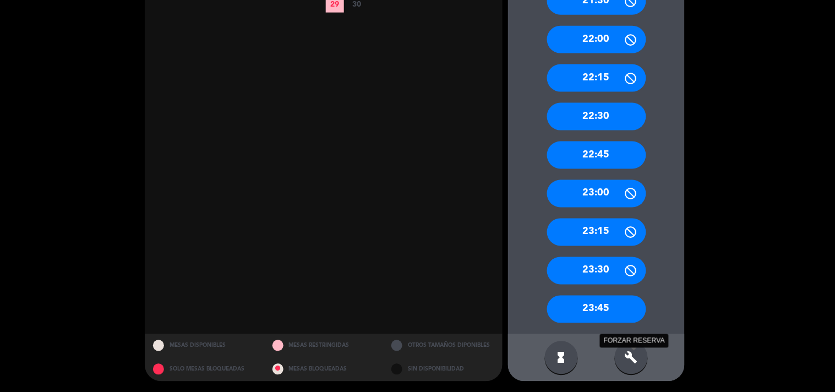
click at [640, 360] on div "build FORZAR RESERVA" at bounding box center [631, 357] width 33 height 33
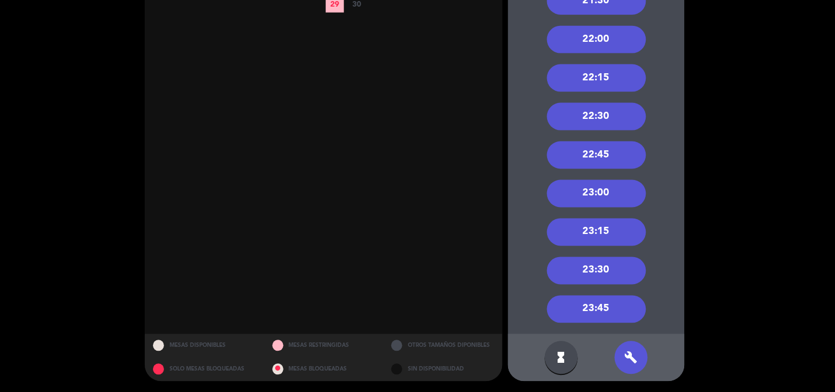
click at [610, 121] on div "22:30" at bounding box center [596, 117] width 99 height 28
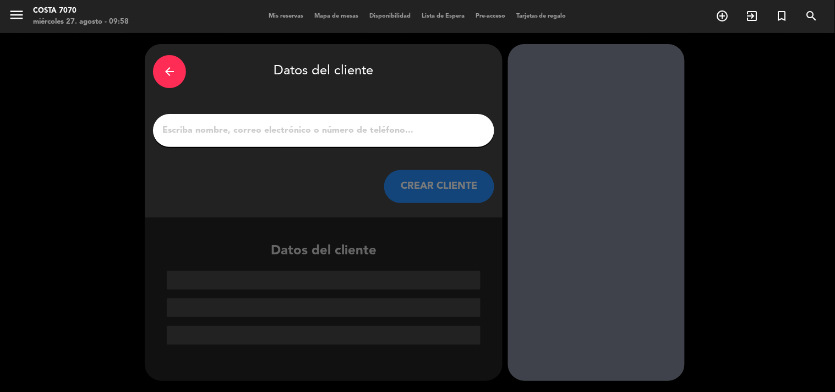
click at [439, 131] on input "1" at bounding box center [323, 130] width 325 height 15
paste input "[PERSON_NAME]"
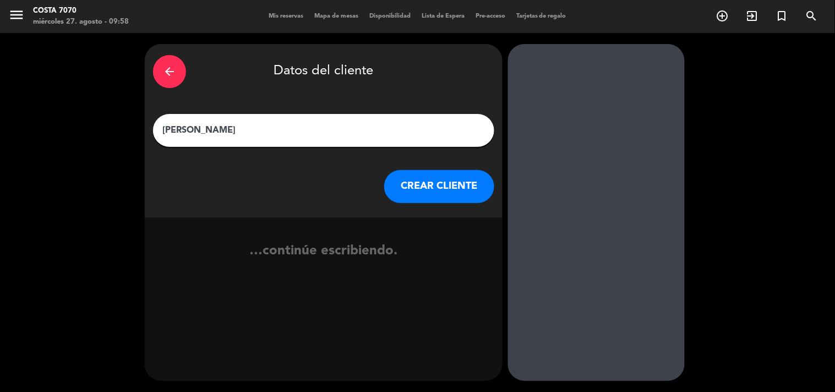
type input "[PERSON_NAME]"
click at [435, 188] on button "CREAR CLIENTE" at bounding box center [439, 186] width 110 height 33
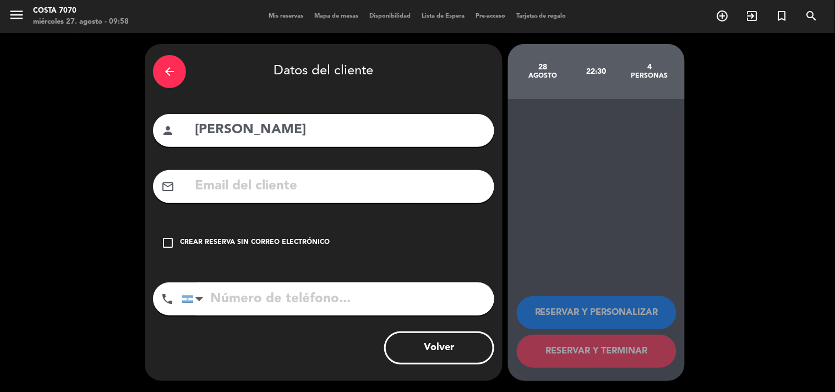
click at [322, 230] on div "check_box_outline_blank Crear reserva sin correo electrónico" at bounding box center [323, 242] width 341 height 33
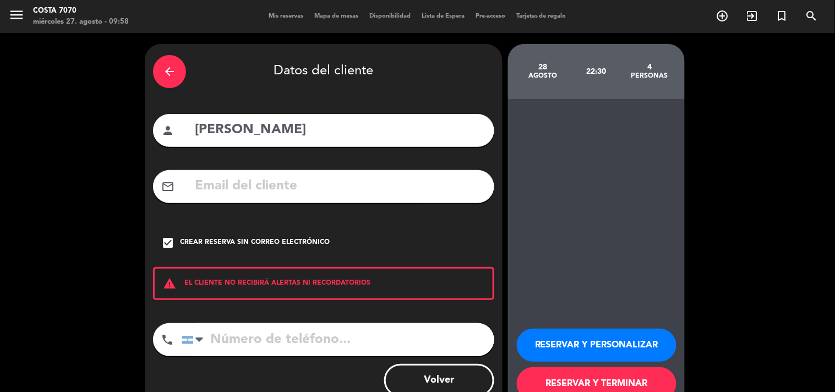
click at [246, 130] on input "[PERSON_NAME]" at bounding box center [340, 130] width 292 height 23
type input "[PERSON_NAME]"
click at [566, 339] on button "RESERVAR Y PERSONALIZAR" at bounding box center [597, 345] width 160 height 33
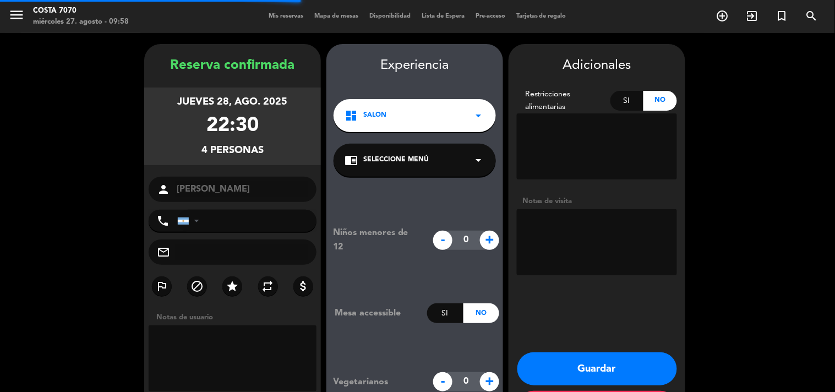
scroll to position [44, 0]
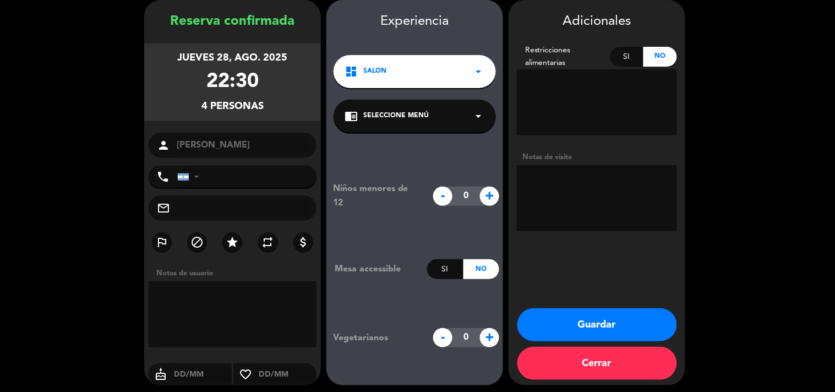
click at [593, 215] on textarea at bounding box center [597, 198] width 160 height 66
type textarea "Res Lu Lavore - PB"
click at [576, 316] on button "Guardar" at bounding box center [598, 324] width 160 height 33
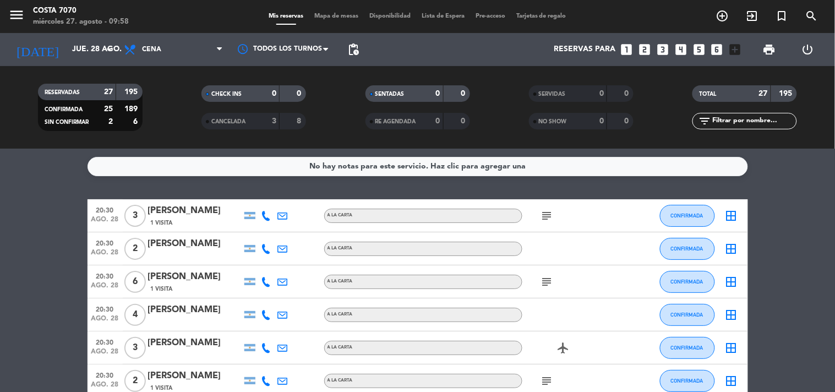
click at [35, 178] on div "No hay notas para este servicio. Haz clic para agregar una 20:30 [DATE] 3 [PERS…" at bounding box center [417, 270] width 835 height 243
click at [82, 50] on input "jue. 28 ago." at bounding box center [119, 50] width 105 height 20
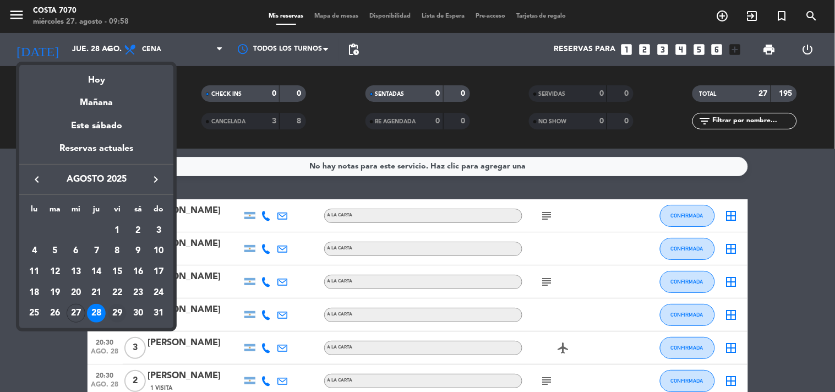
click at [115, 314] on div "29" at bounding box center [117, 313] width 19 height 19
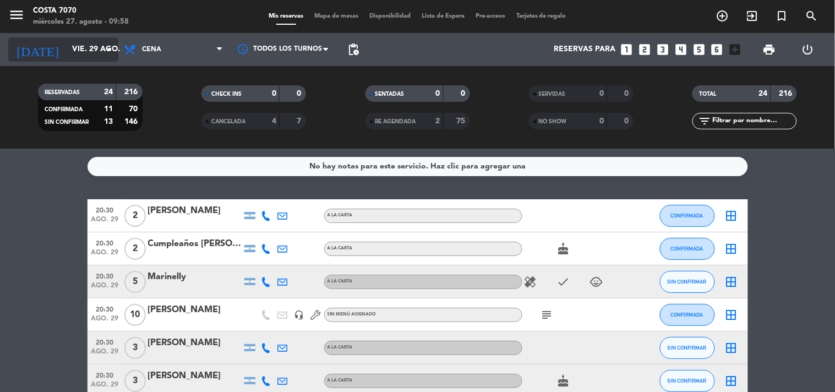
click at [83, 44] on input "vie. 29 ago." at bounding box center [119, 50] width 105 height 20
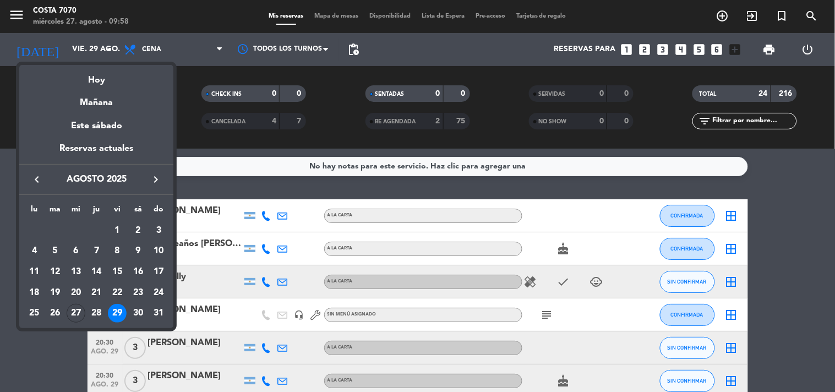
click at [1, 178] on div at bounding box center [417, 196] width 835 height 392
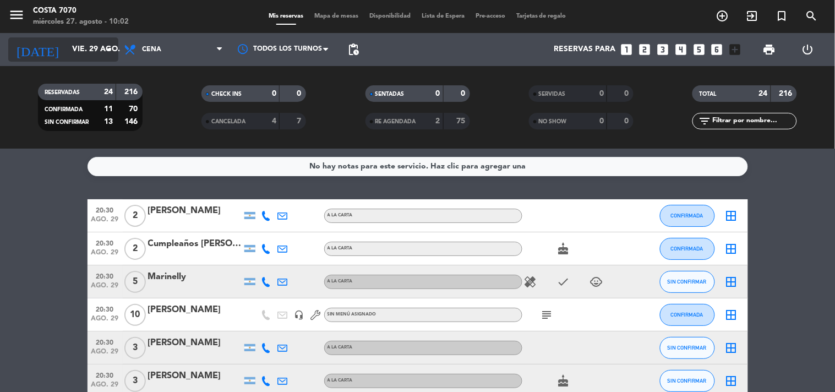
click at [84, 61] on div "[DATE] [DATE] arrow_drop_down" at bounding box center [63, 49] width 110 height 24
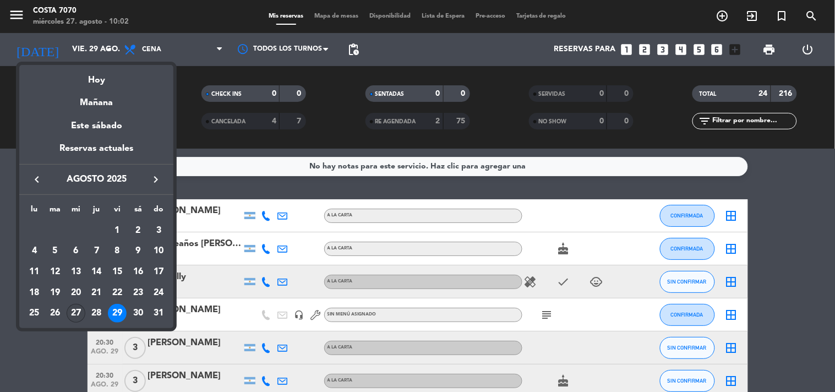
click at [74, 317] on div "27" at bounding box center [76, 313] width 19 height 19
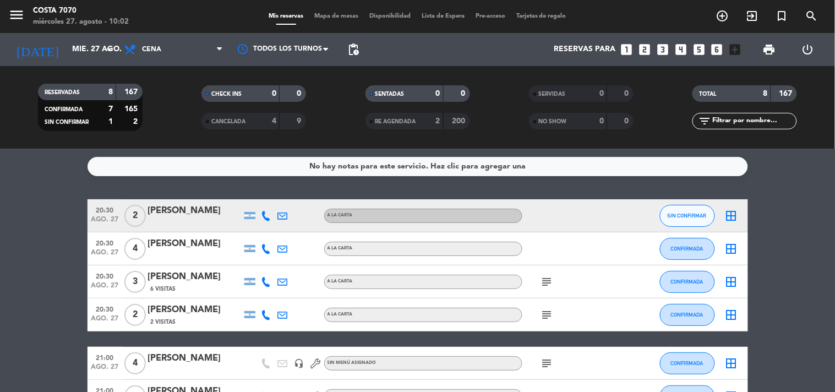
click at [267, 211] on icon at bounding box center [267, 216] width 10 height 10
click at [258, 193] on span "Copiar" at bounding box center [258, 197] width 23 height 12
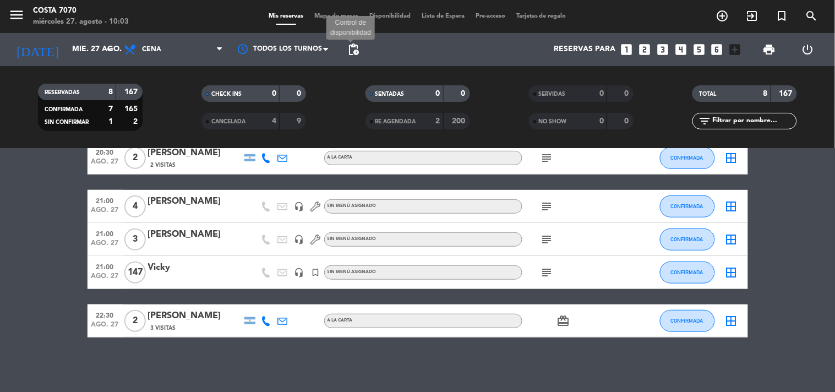
click at [353, 48] on span "pending_actions" at bounding box center [353, 49] width 13 height 13
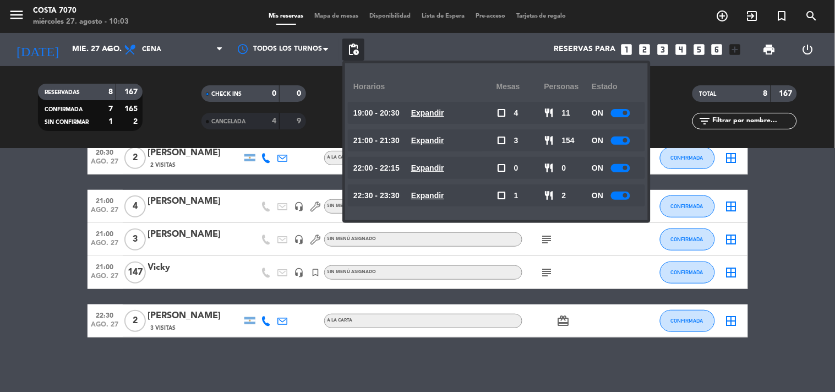
scroll to position [0, 0]
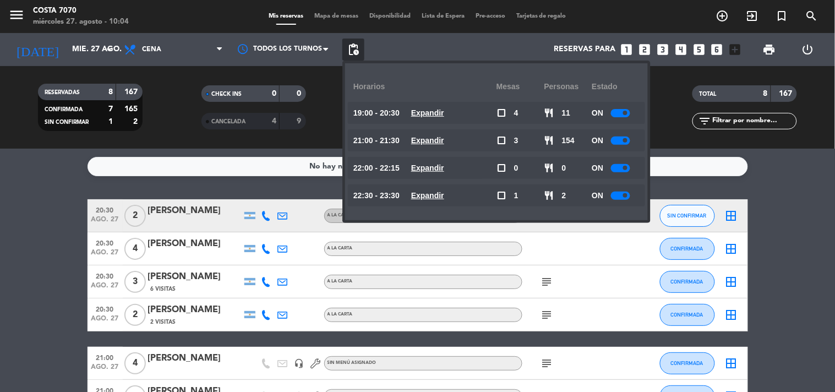
click at [24, 263] on bookings-row "20:30 [DATE] 2 [PERSON_NAME] A LA CARTA SIN CONFIRMAR border_all 20:30 [DATE] 4…" at bounding box center [417, 346] width 835 height 295
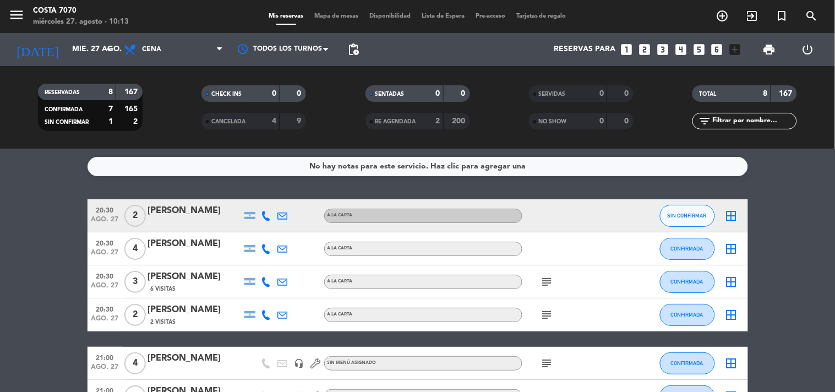
click at [73, 63] on div "[DATE] [DATE] arrow_drop_down" at bounding box center [63, 49] width 110 height 33
click at [73, 61] on div "[DATE] [DATE] arrow_drop_down" at bounding box center [63, 49] width 110 height 24
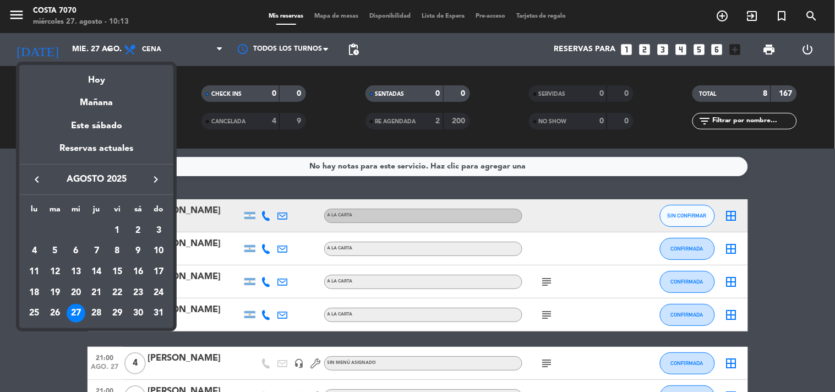
click at [89, 313] on div "28" at bounding box center [96, 313] width 19 height 19
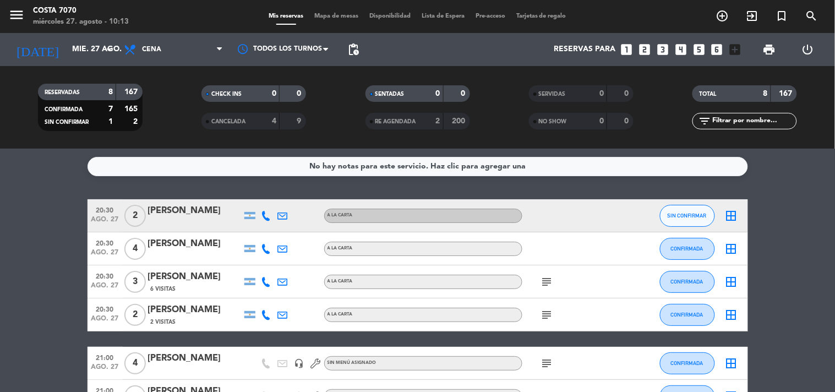
type input "jue. 28 ago."
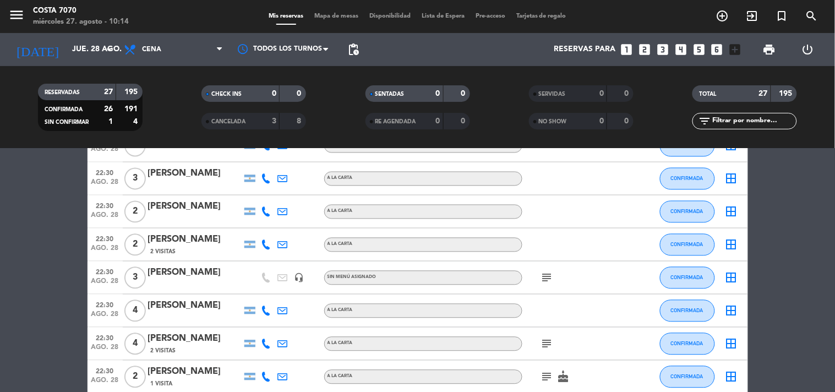
scroll to position [367, 0]
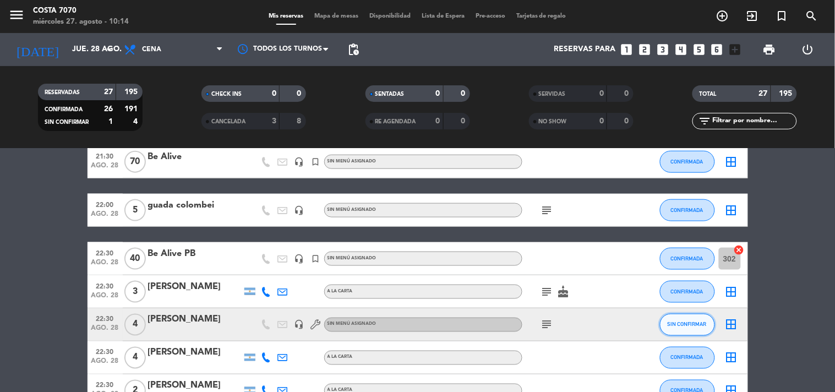
click at [681, 318] on button "SIN CONFIRMAR" at bounding box center [687, 325] width 55 height 22
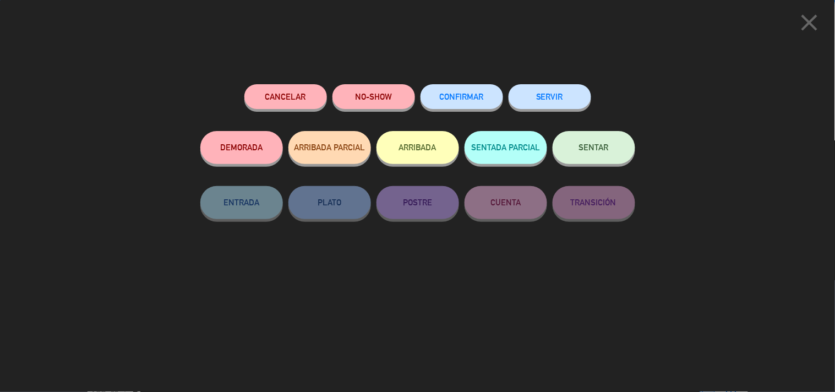
click at [483, 105] on button "CONFIRMAR" at bounding box center [462, 96] width 83 height 25
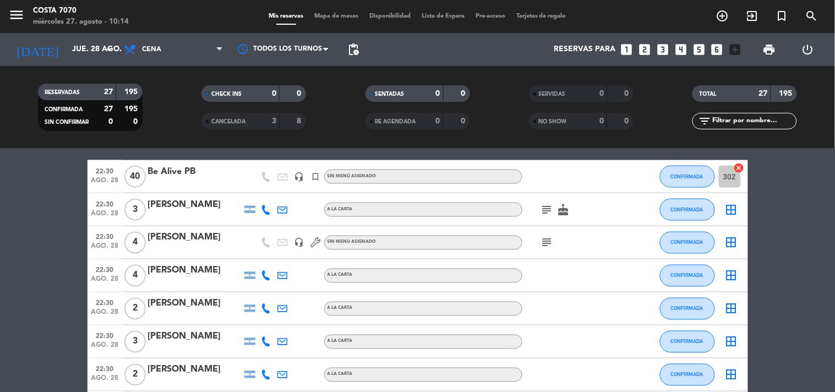
scroll to position [388, 0]
